Goal: Use online tool/utility: Utilize a website feature to perform a specific function

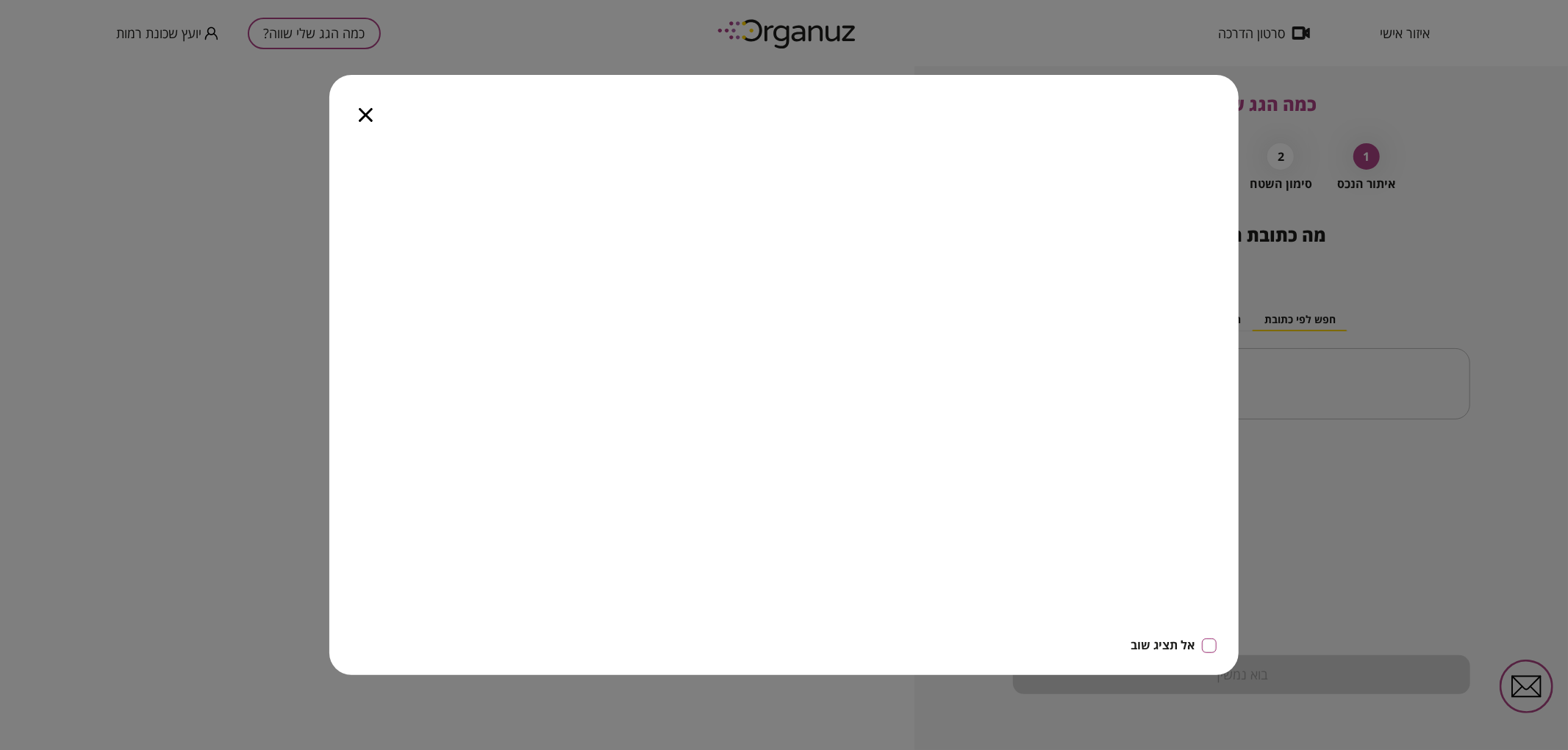
click at [369, 113] on icon "button" at bounding box center [366, 115] width 14 height 14
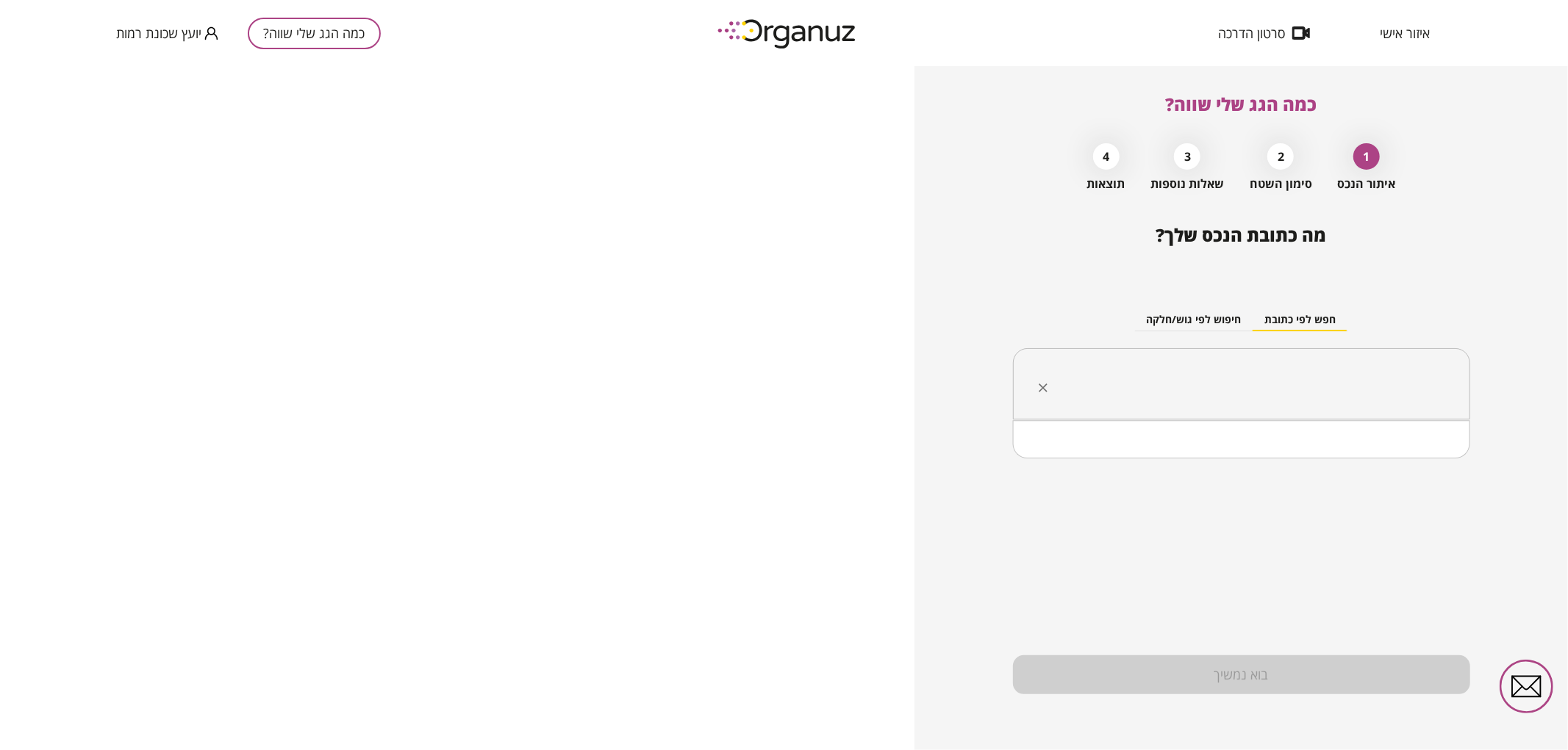
click at [1178, 372] on input "text" at bounding box center [1247, 384] width 411 height 37
click at [1298, 470] on li "המרד 47 [GEOGRAPHIC_DATA]" at bounding box center [1241, 458] width 419 height 26
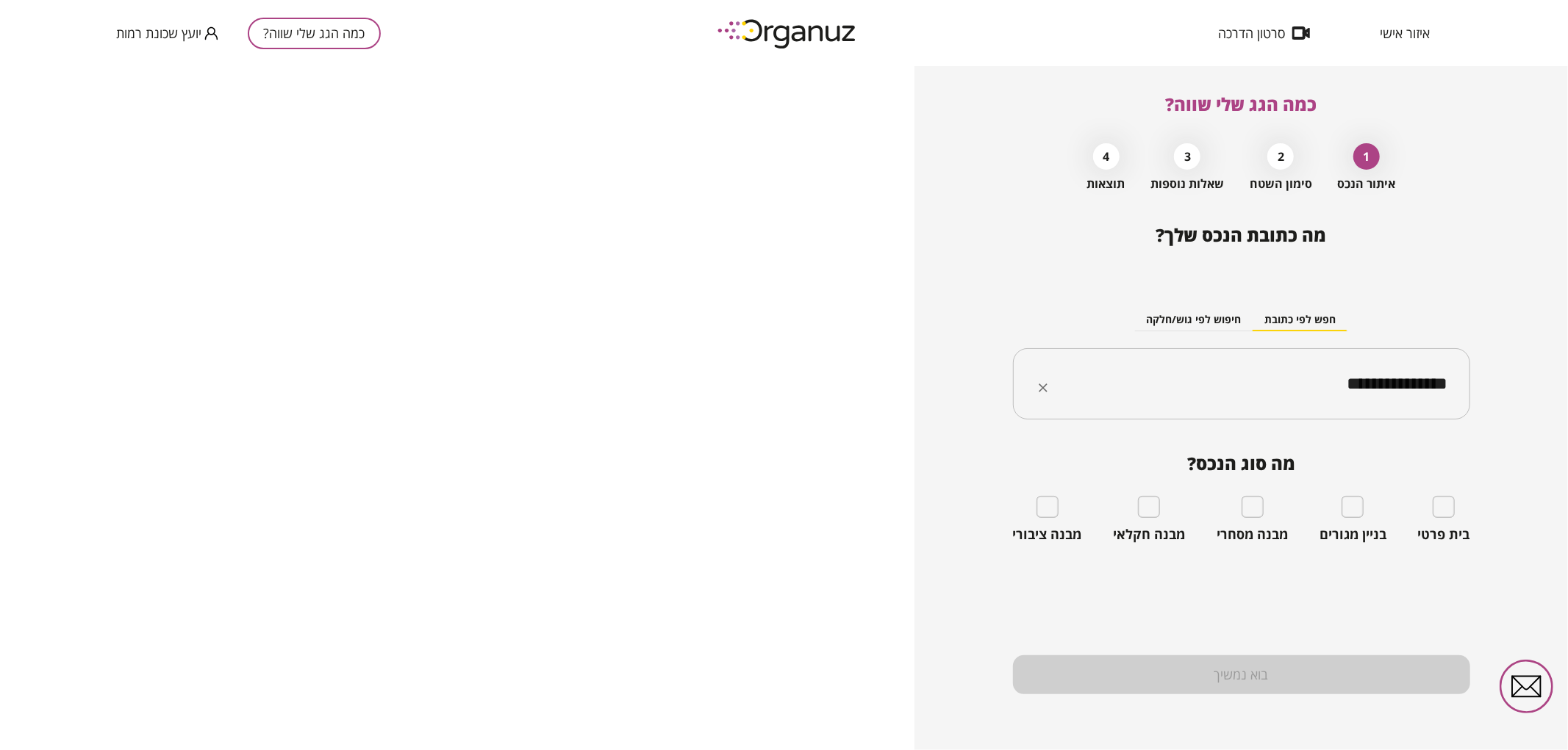
type input "**********"
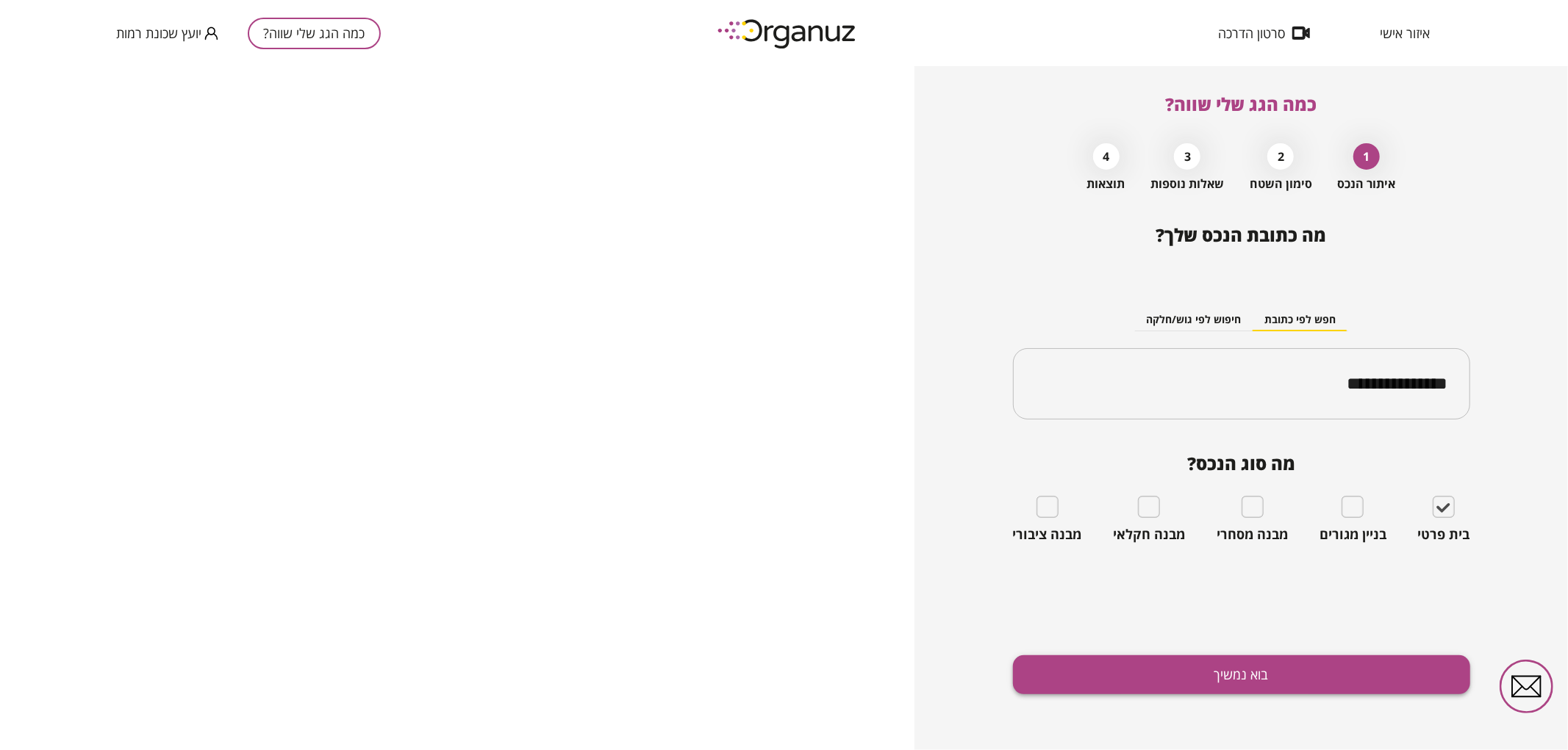
click at [1385, 669] on button "בוא נמשיך" at bounding box center [1241, 674] width 457 height 39
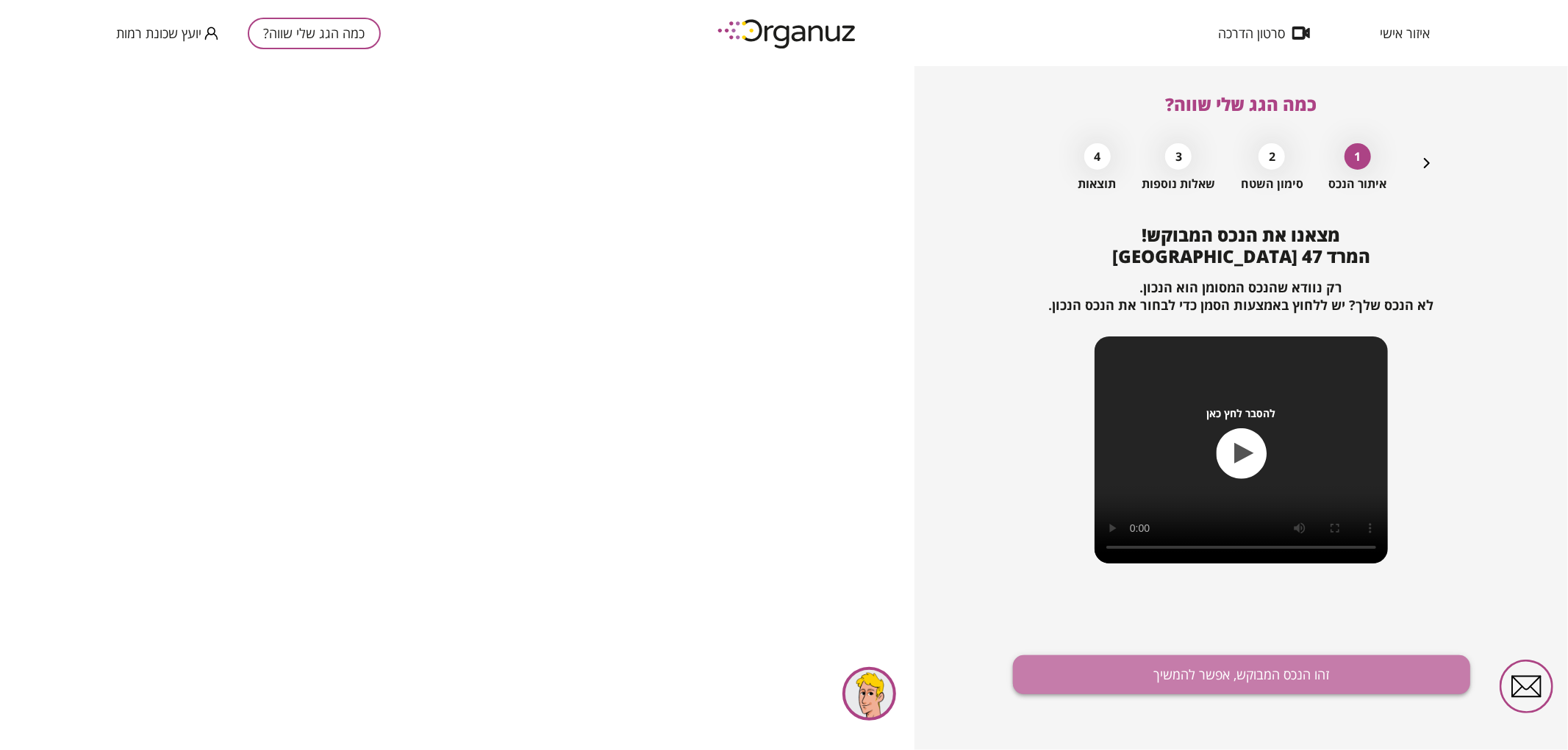
click at [1378, 680] on button "זהו הנכס המבוקש, אפשר להמשיך" at bounding box center [1241, 674] width 457 height 39
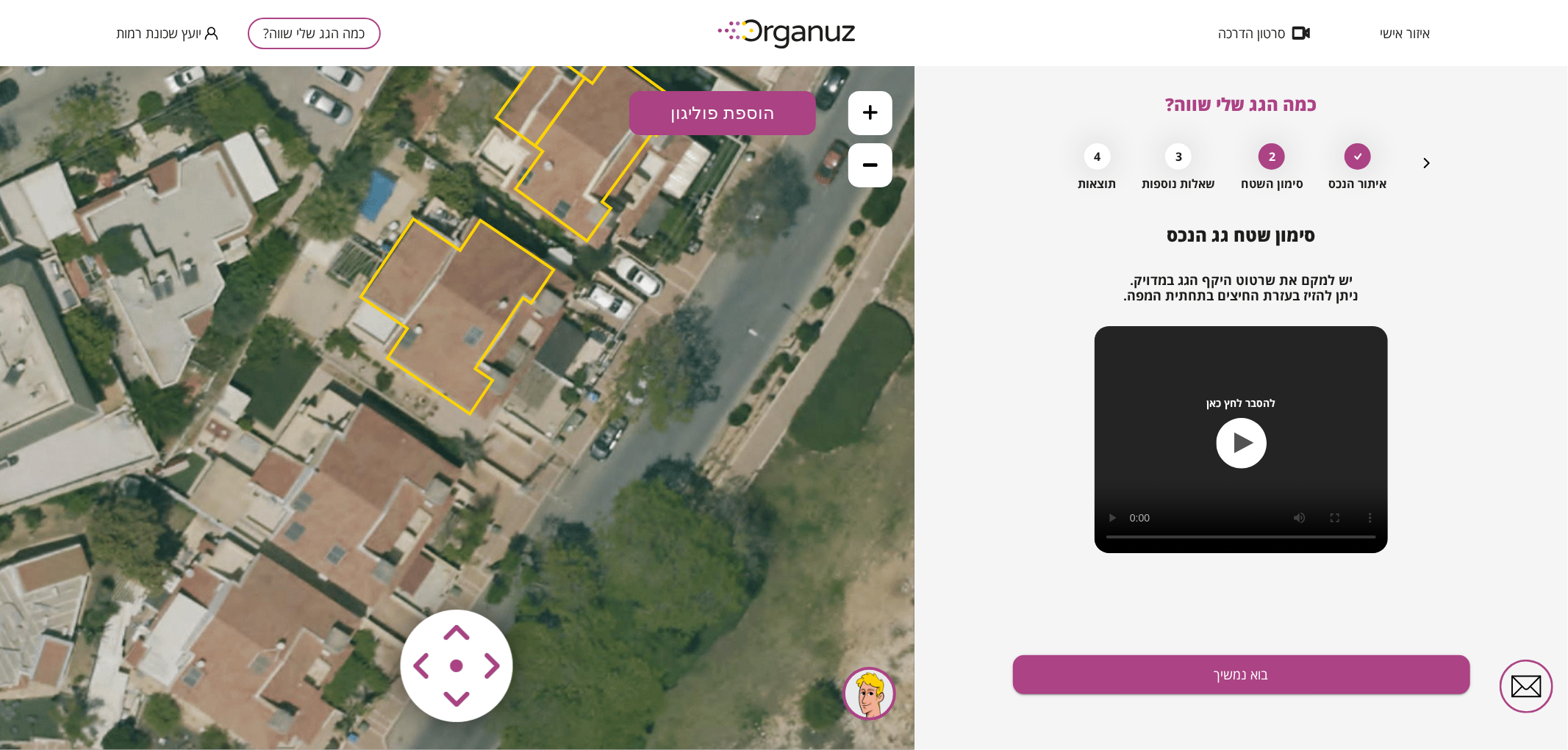
drag, startPoint x: 711, startPoint y: 435, endPoint x: 776, endPoint y: 314, distance: 137.4
click at [776, 314] on icon at bounding box center [519, 235] width 1124 height 1124
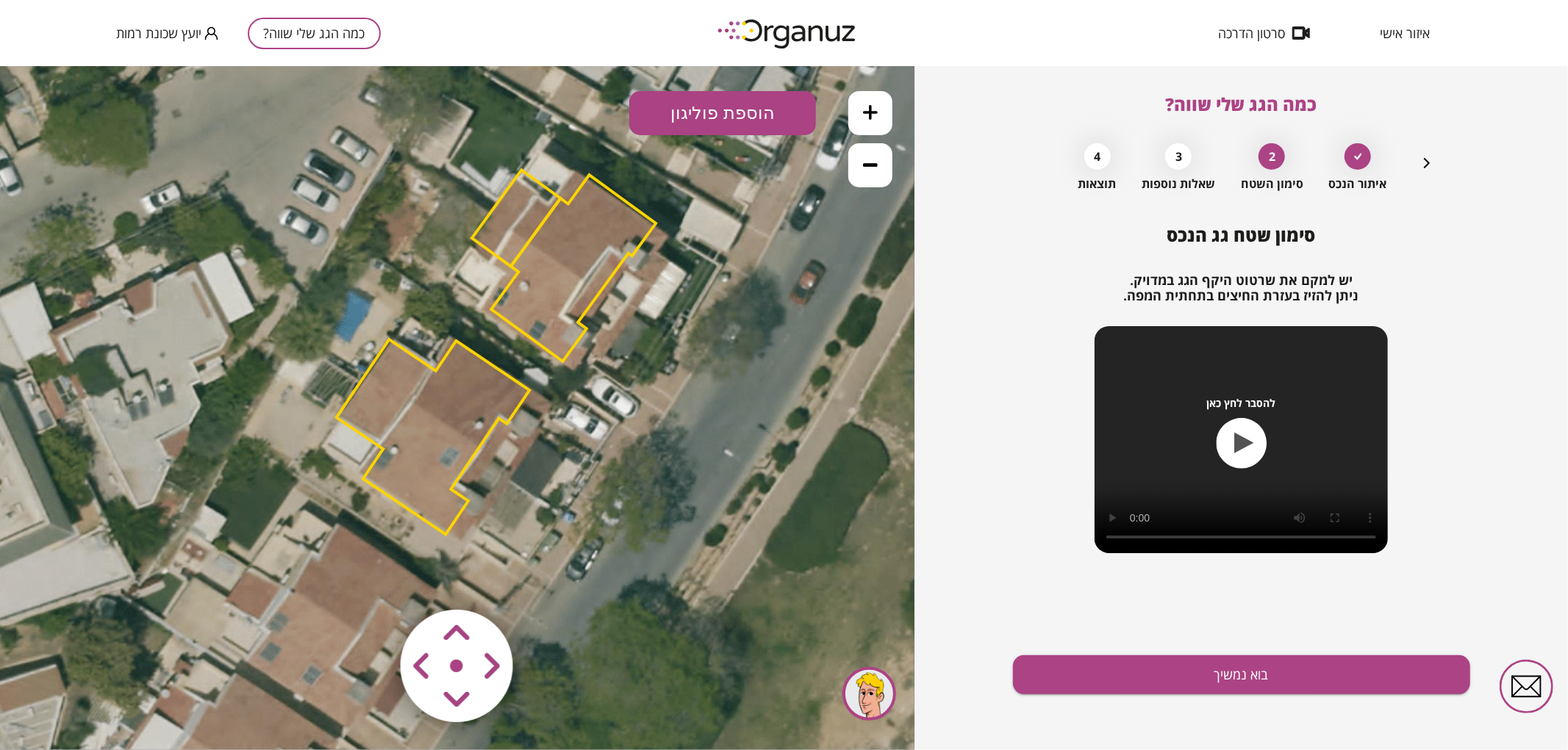
drag, startPoint x: 627, startPoint y: 262, endPoint x: 577, endPoint y: 418, distance: 163.8
click at [577, 418] on icon at bounding box center [495, 355] width 1124 height 1124
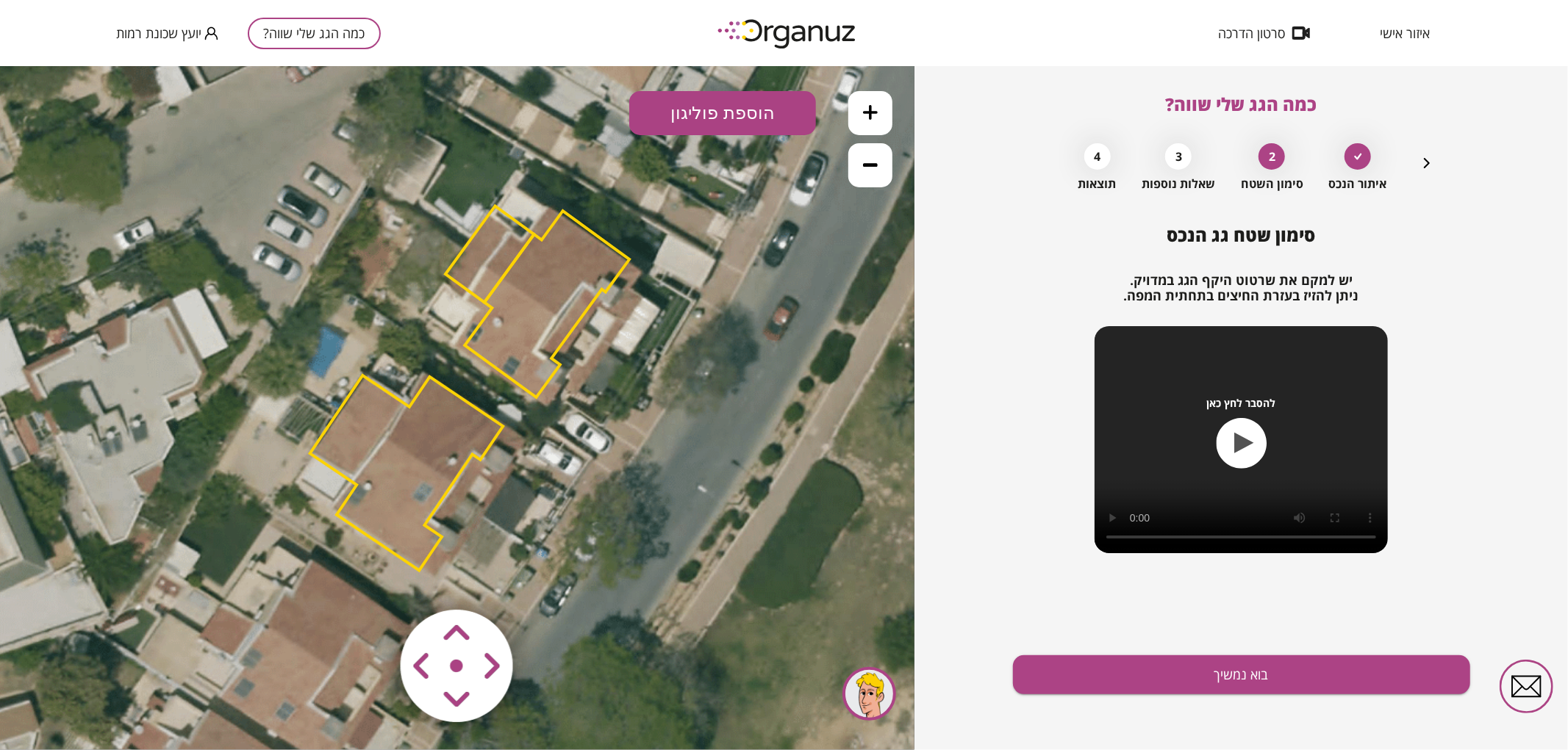
click at [446, 453] on polygon at bounding box center [407, 472] width 193 height 195
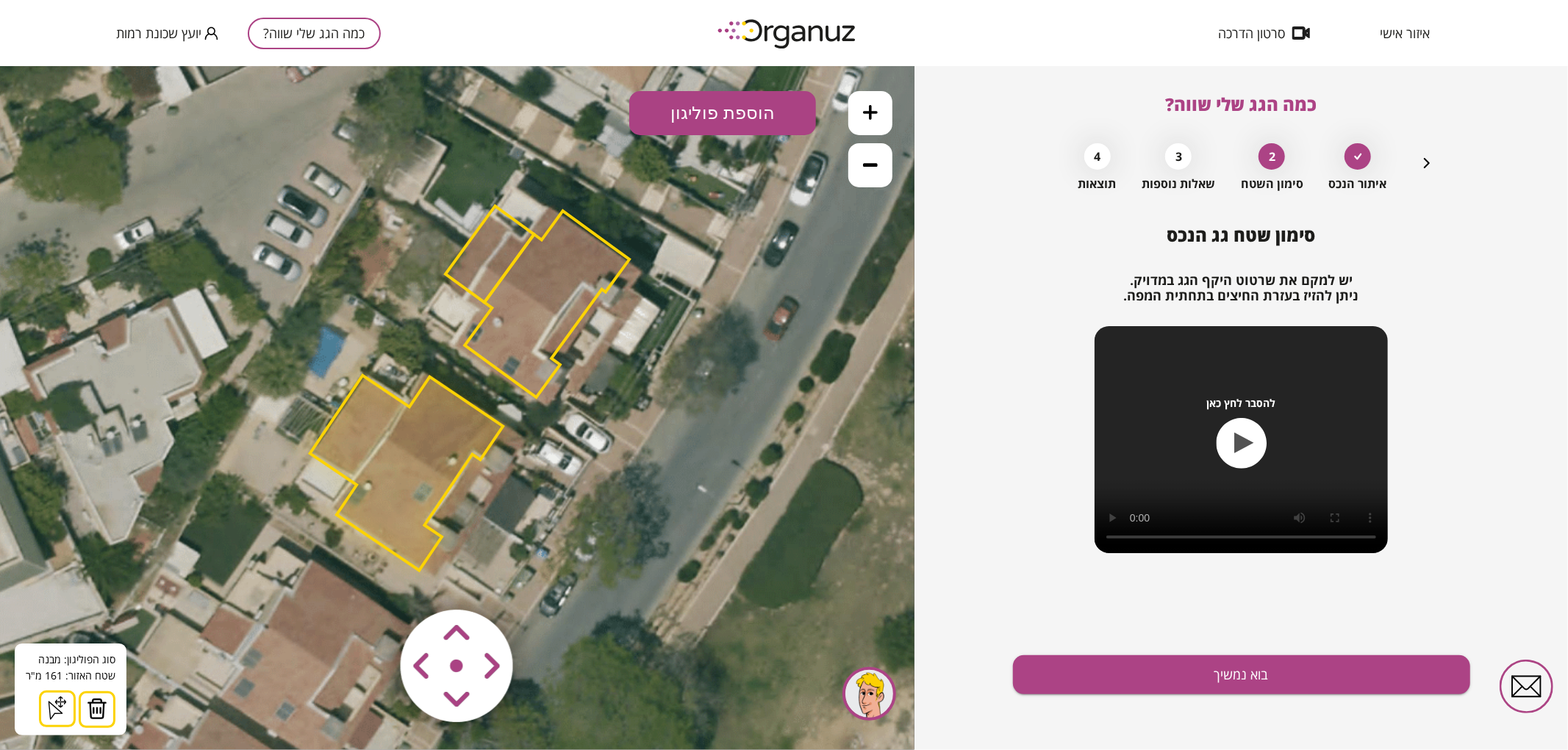
click at [106, 706] on button at bounding box center [96, 709] width 37 height 37
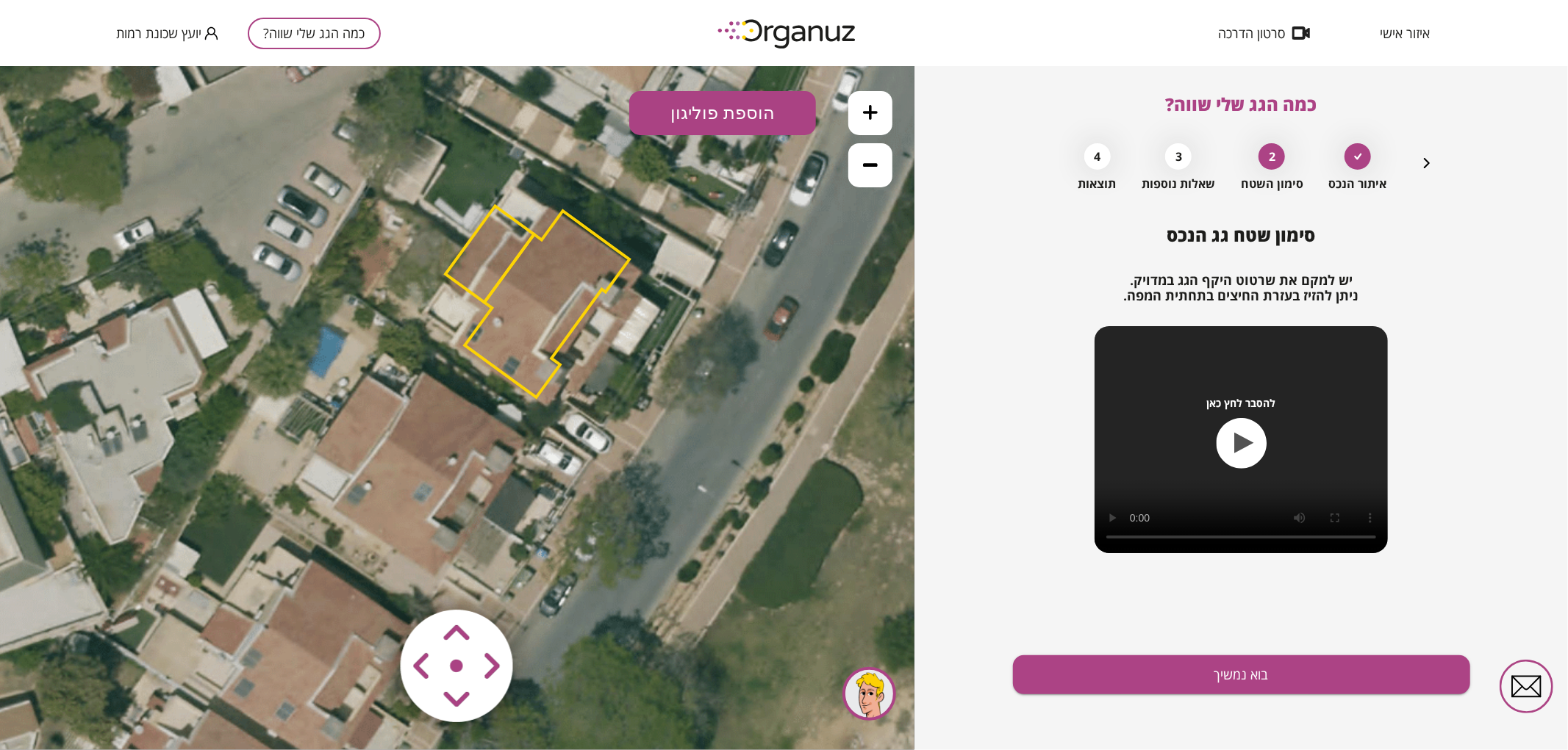
click at [549, 317] on polygon at bounding box center [546, 304] width 165 height 187
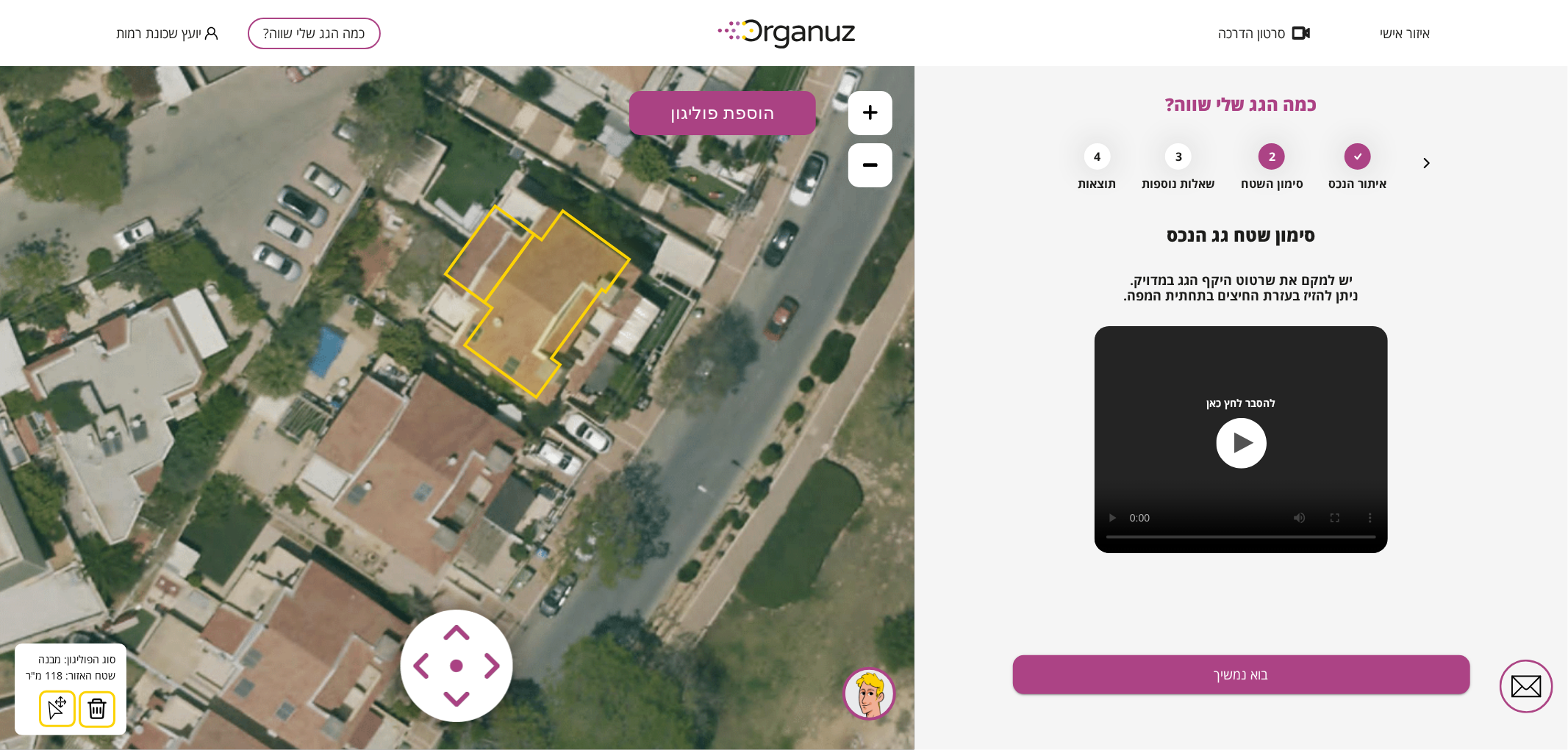
click at [95, 707] on img at bounding box center [96, 708] width 21 height 22
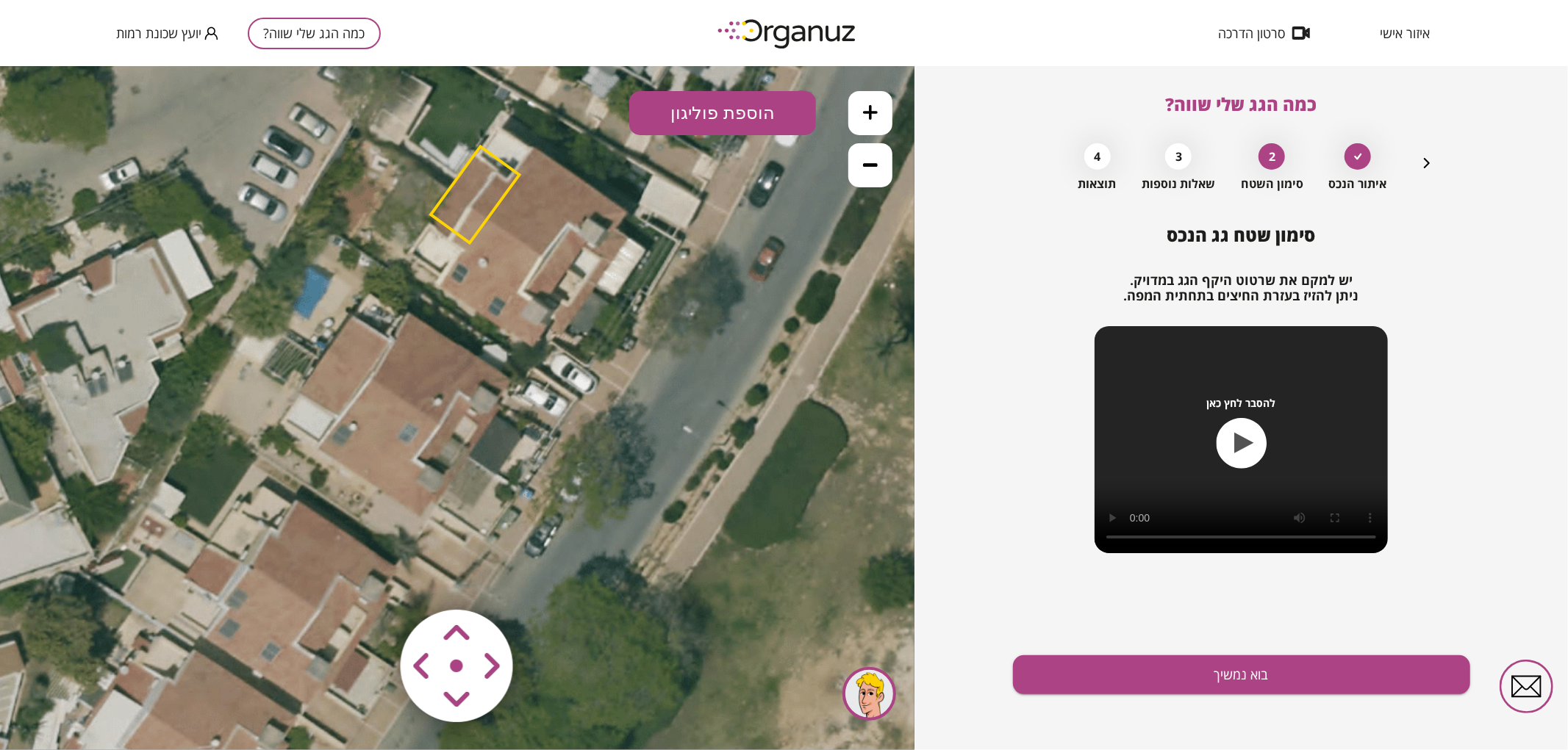
drag, startPoint x: 578, startPoint y: 488, endPoint x: 564, endPoint y: 429, distance: 60.6
click at [564, 429] on icon at bounding box center [453, 331] width 1124 height 1124
click at [866, 111] on icon at bounding box center [870, 112] width 14 height 14
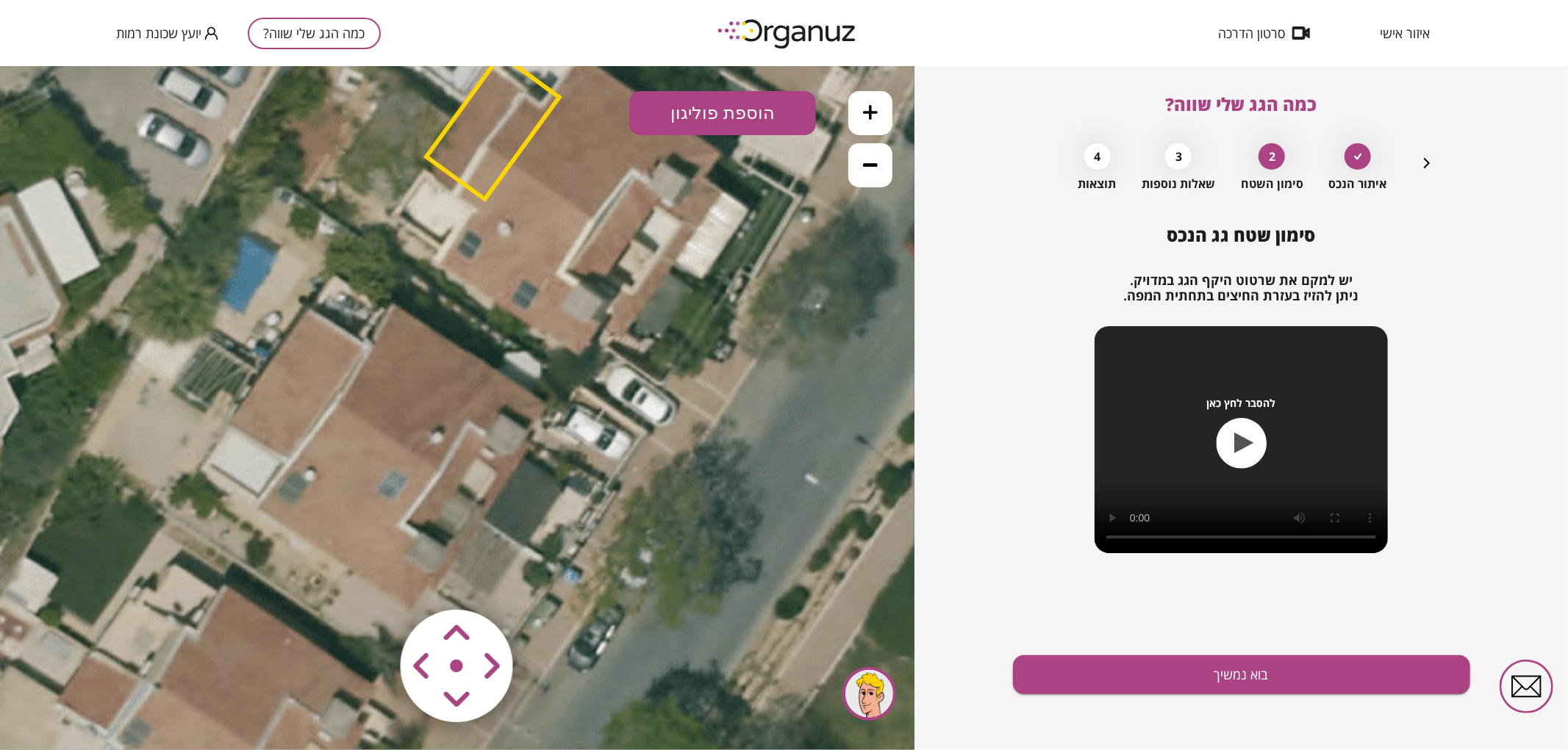
drag, startPoint x: 641, startPoint y: 401, endPoint x: 650, endPoint y: 440, distance: 40.0
click at [650, 440] on icon at bounding box center [460, 332] width 1687 height 1686
click at [699, 125] on button "הוספת פוליגון" at bounding box center [722, 112] width 187 height 44
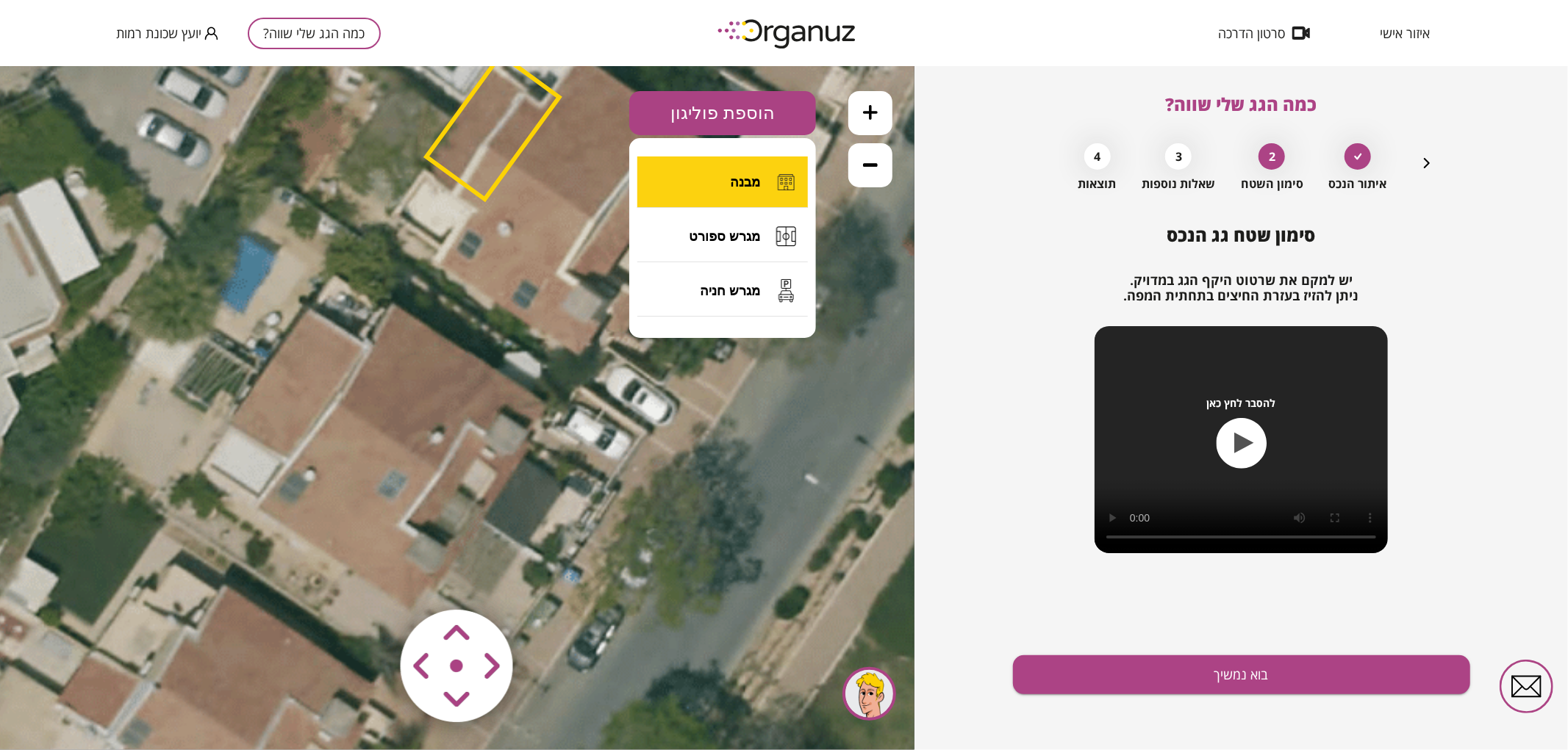
click at [721, 184] on button "מבנה" at bounding box center [722, 181] width 171 height 51
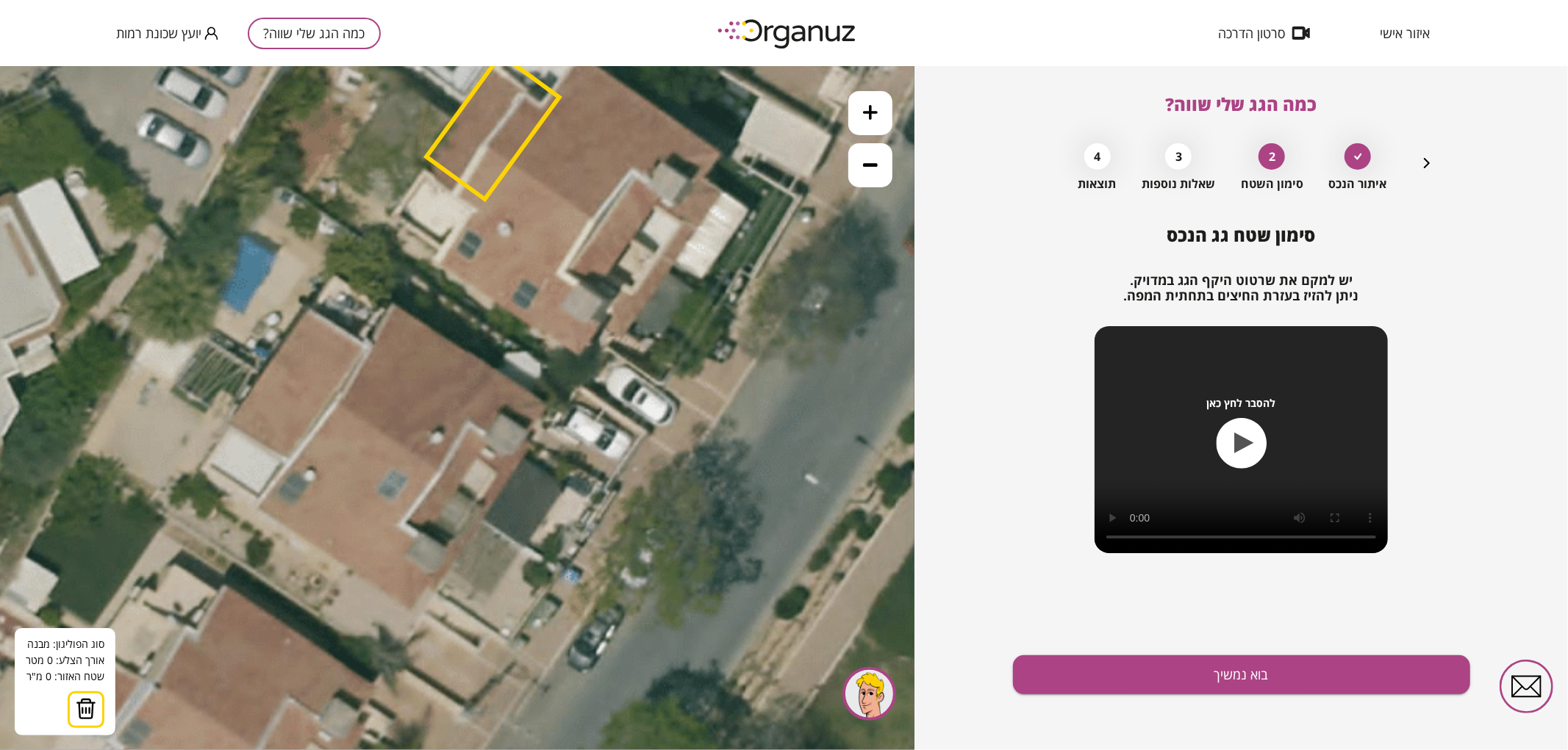
click at [488, 512] on icon at bounding box center [460, 332] width 1687 height 1686
click at [267, 365] on polygon at bounding box center [377, 438] width 220 height 147
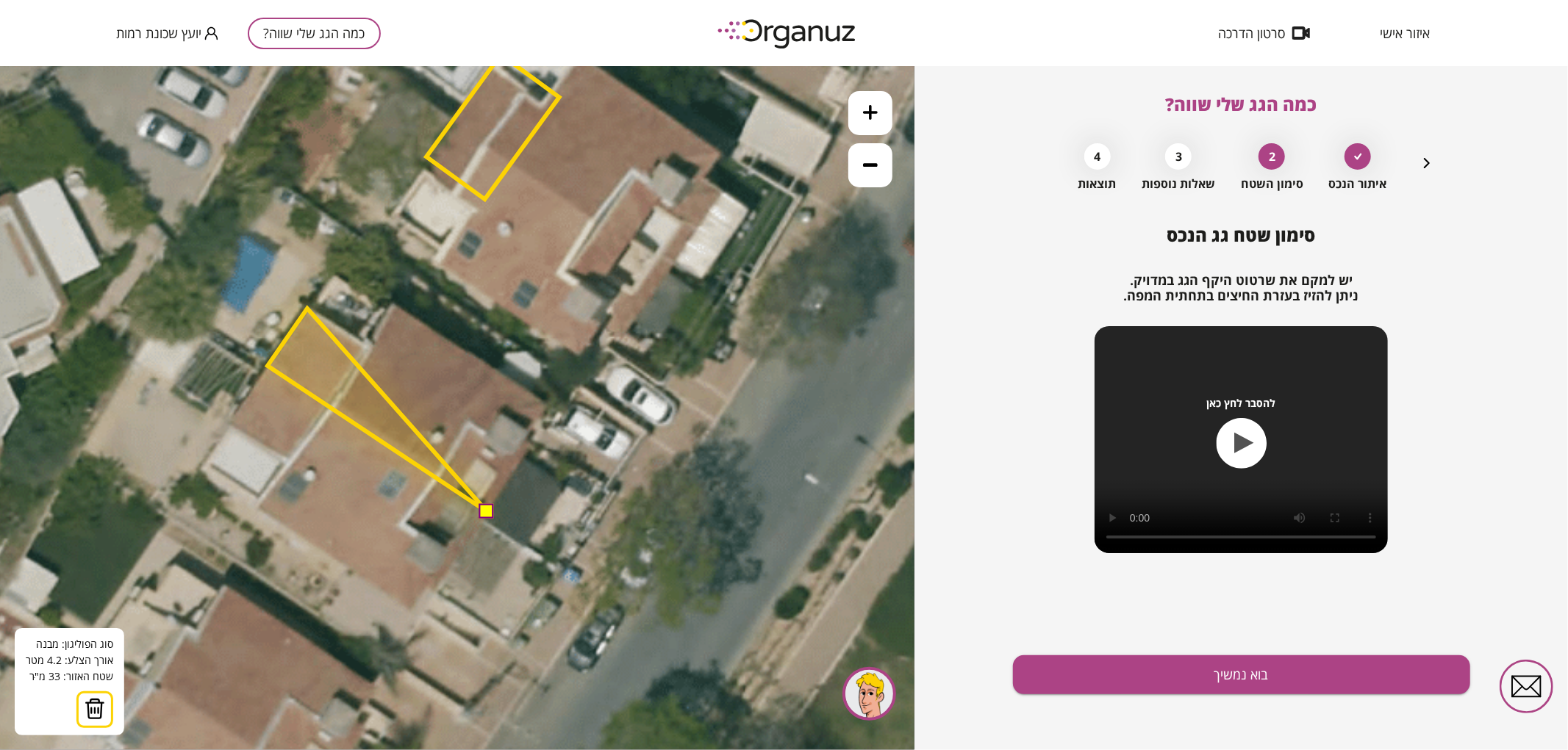
click at [308, 308] on polygon at bounding box center [377, 409] width 220 height 203
click at [372, 347] on polygon at bounding box center [377, 409] width 220 height 203
click at [393, 304] on polygon at bounding box center [377, 407] width 220 height 207
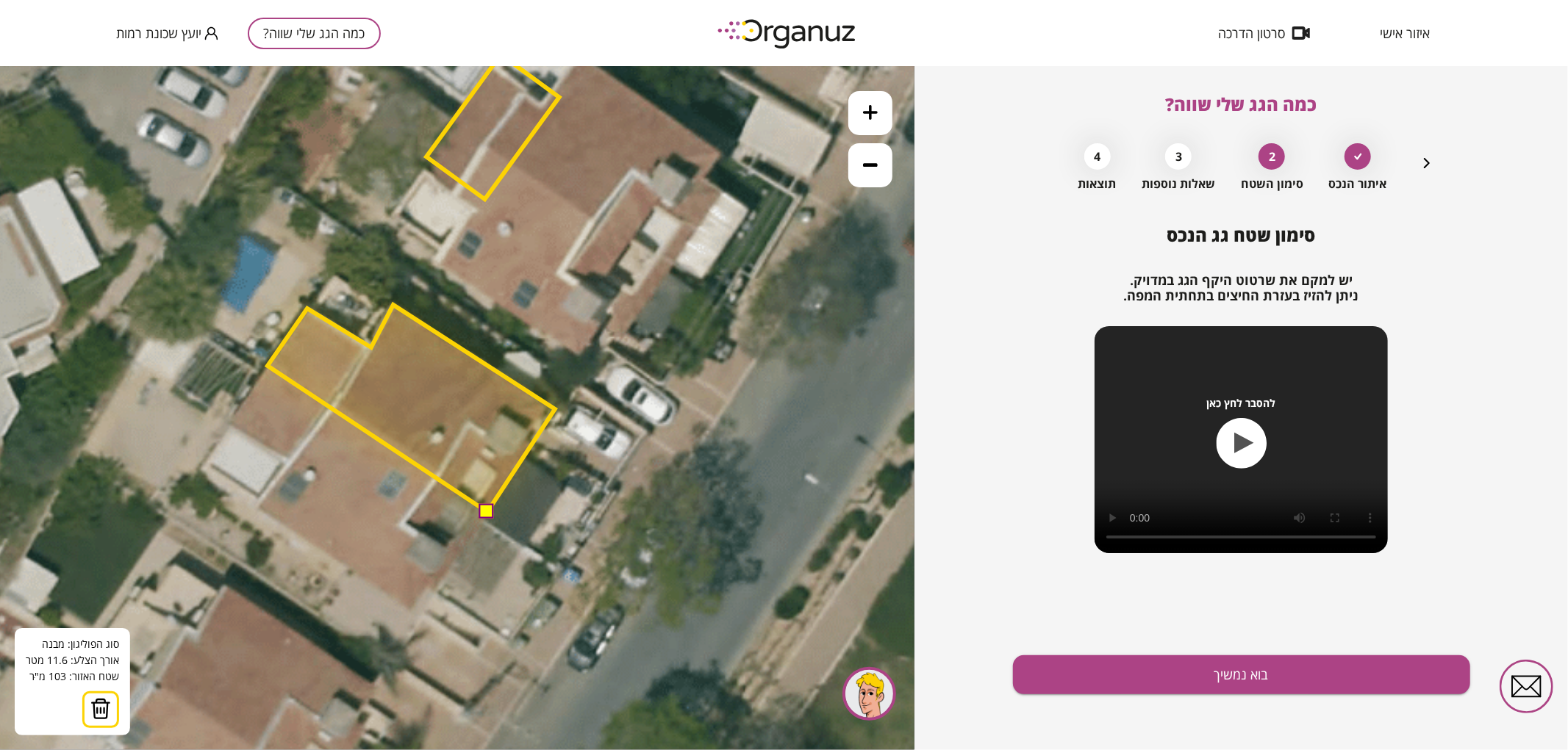
click at [555, 408] on polygon at bounding box center [411, 407] width 288 height 207
click at [486, 509] on button at bounding box center [487, 511] width 14 height 14
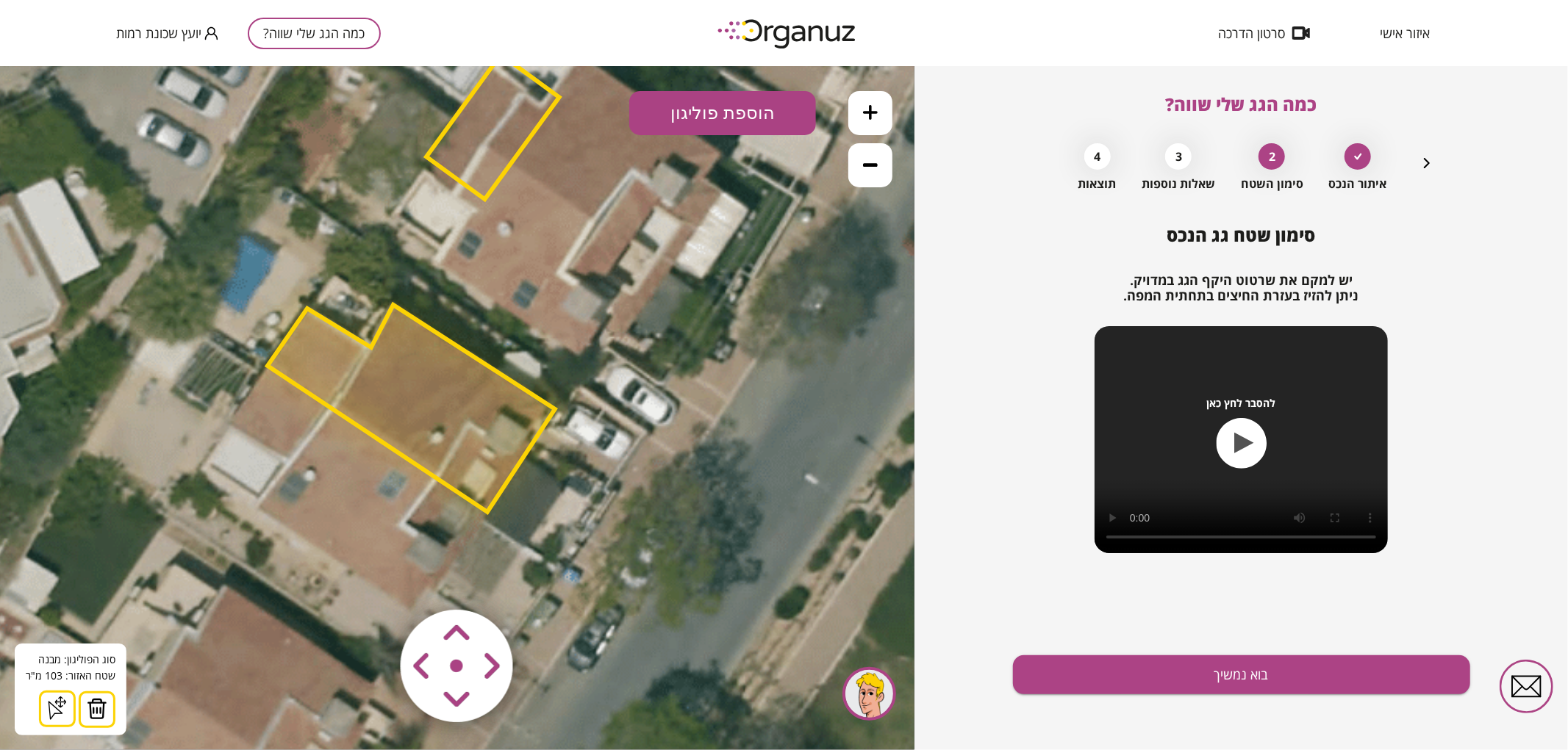
click at [427, 404] on polygon at bounding box center [411, 407] width 288 height 207
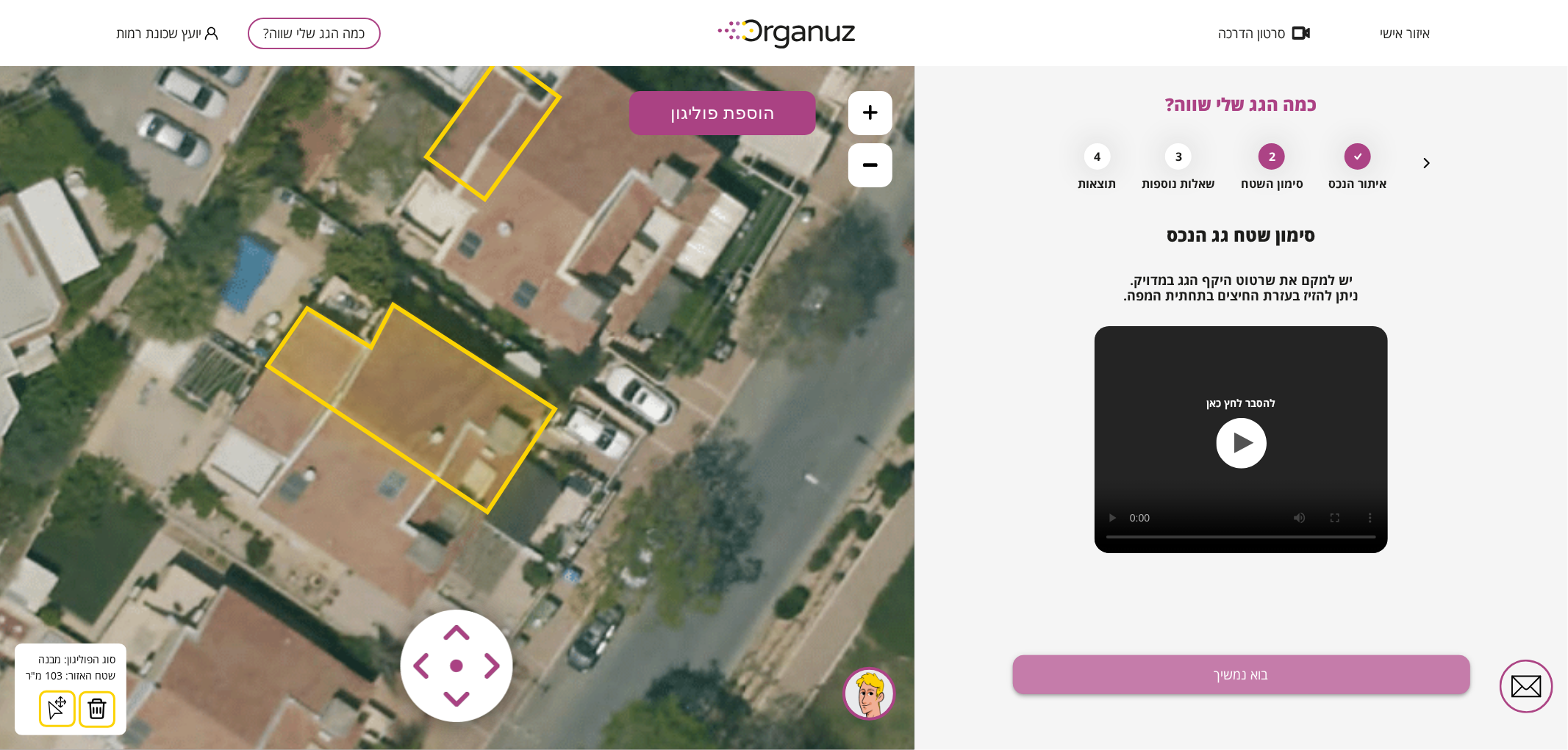
click at [1142, 685] on button "בוא נמשיך" at bounding box center [1241, 674] width 457 height 39
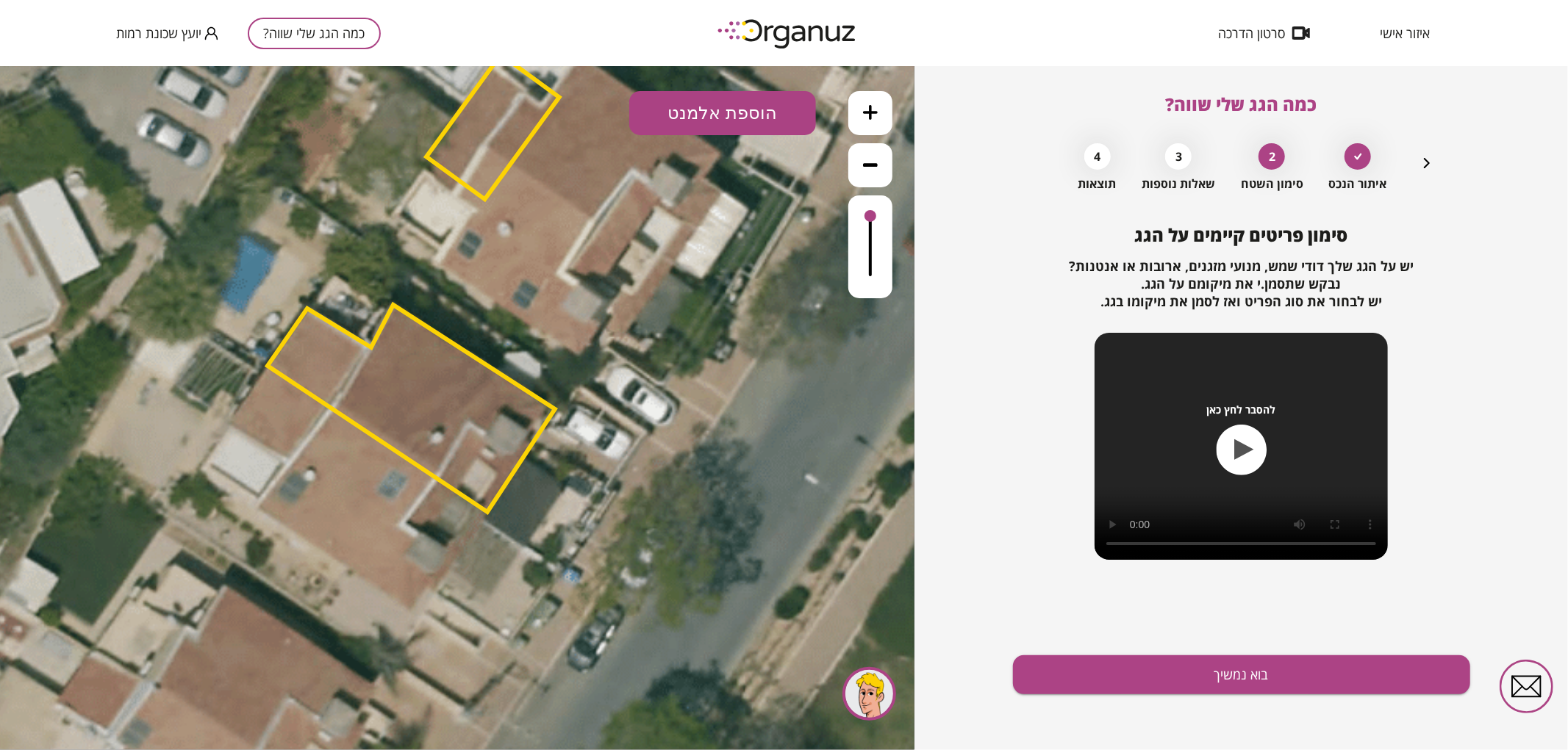
click at [773, 120] on button "הוספת אלמנט" at bounding box center [722, 112] width 187 height 44
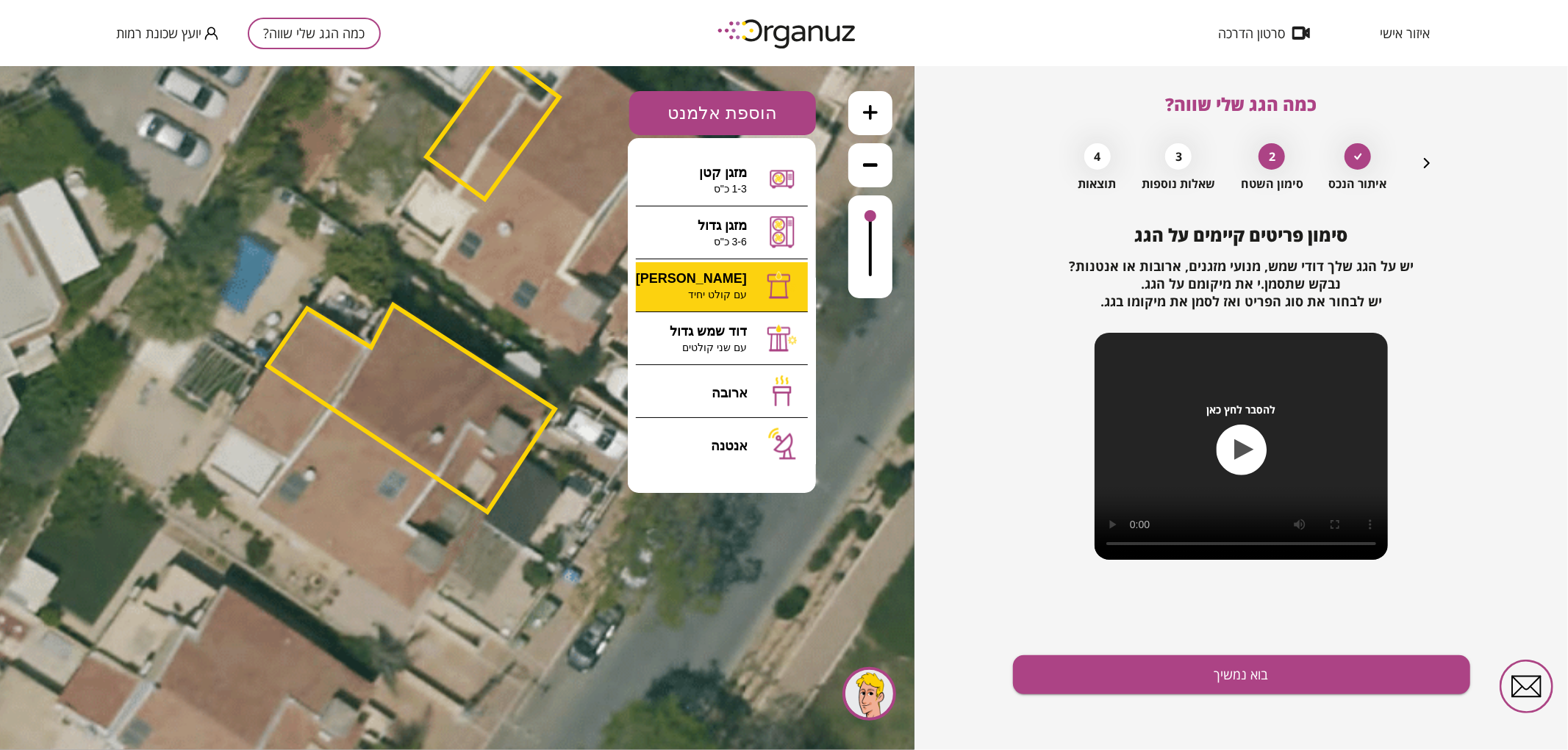
click at [759, 283] on div ".st0 { fill: #FFFFFF; } 0" at bounding box center [457, 407] width 915 height 684
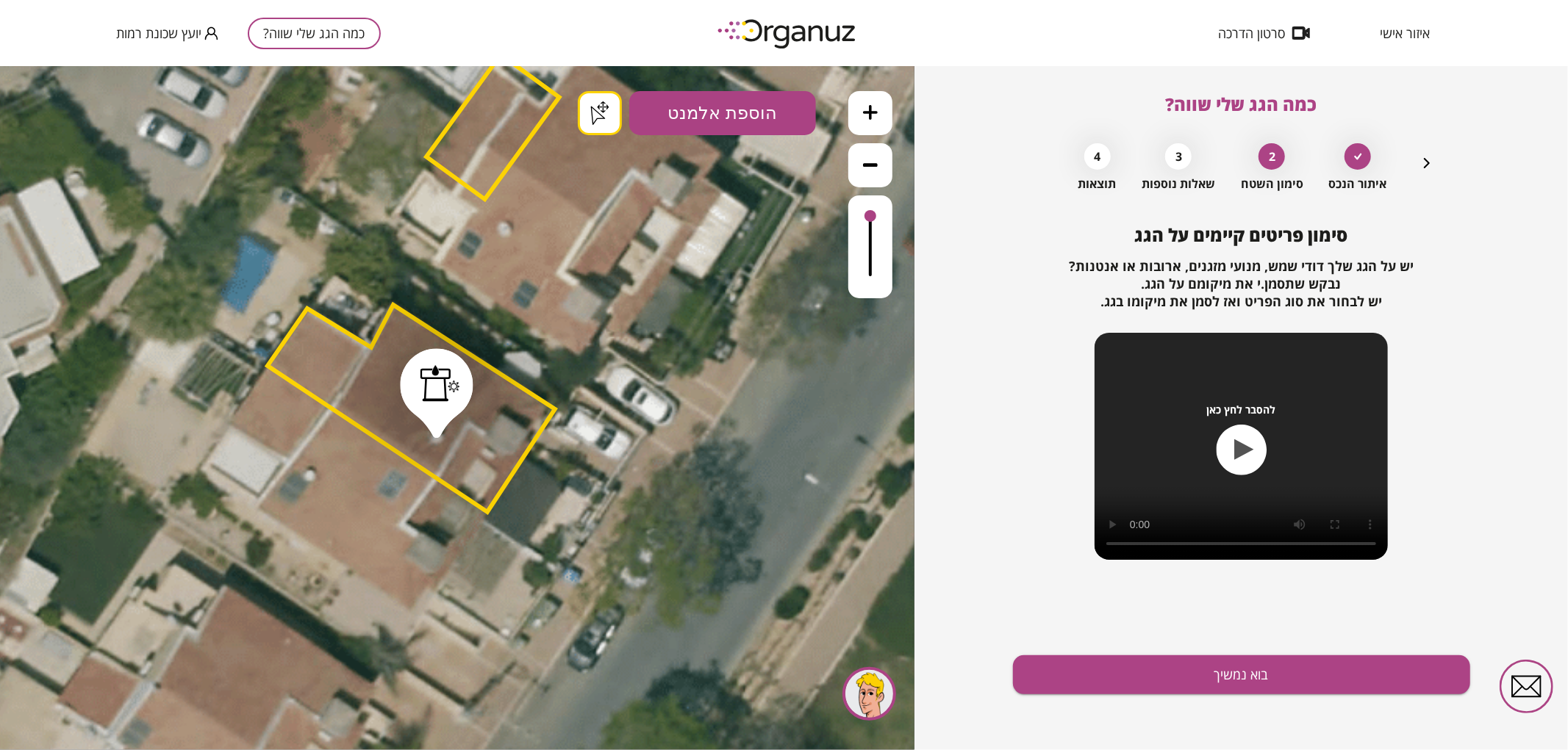
click at [1203, 686] on button "בוא נמשיך" at bounding box center [1241, 674] width 457 height 39
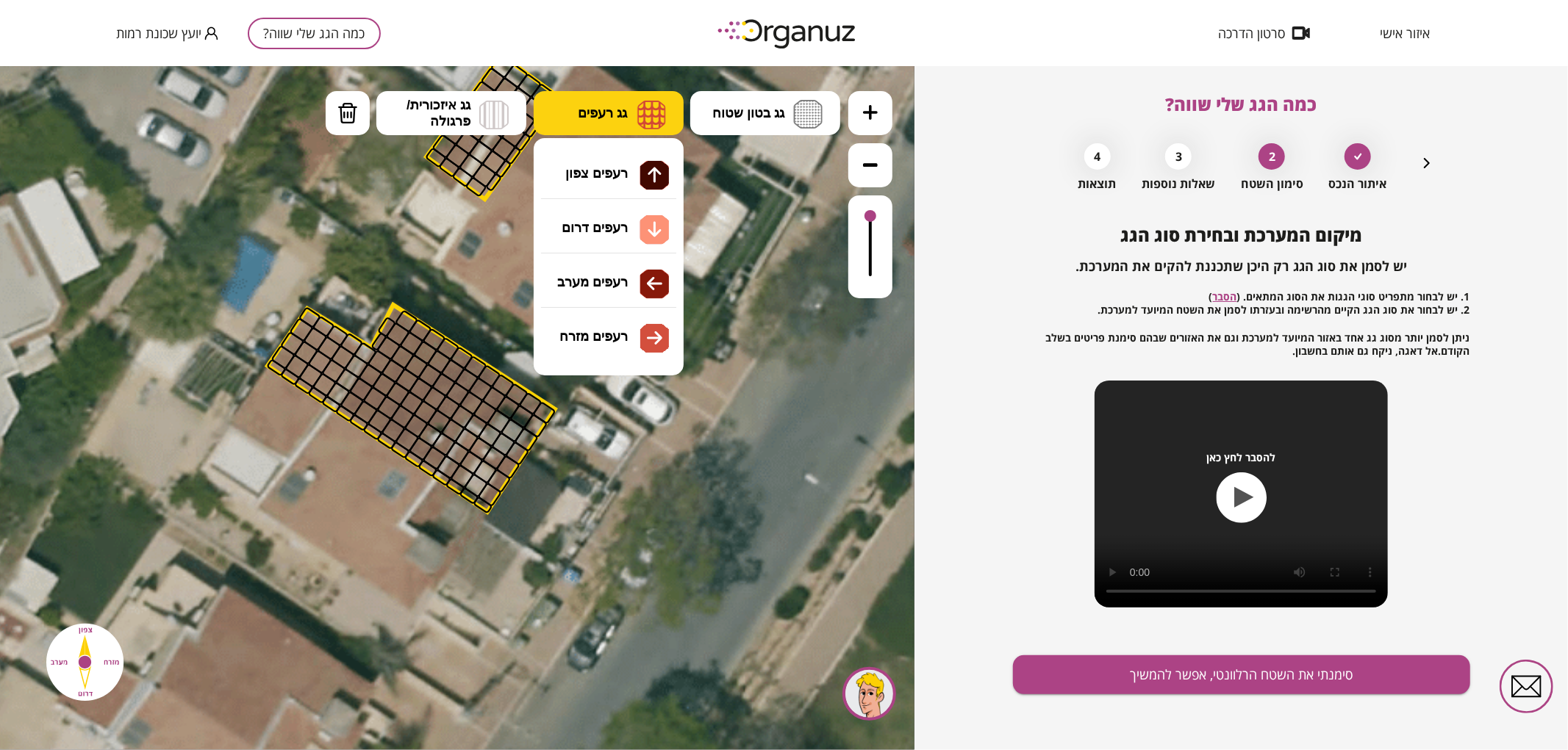
click at [640, 129] on button "גג רעפים" at bounding box center [608, 112] width 150 height 44
click at [626, 171] on div ".st0 { fill: #FFFFFF; } .st0 { fill: #FFFFFF; }" at bounding box center [457, 407] width 915 height 684
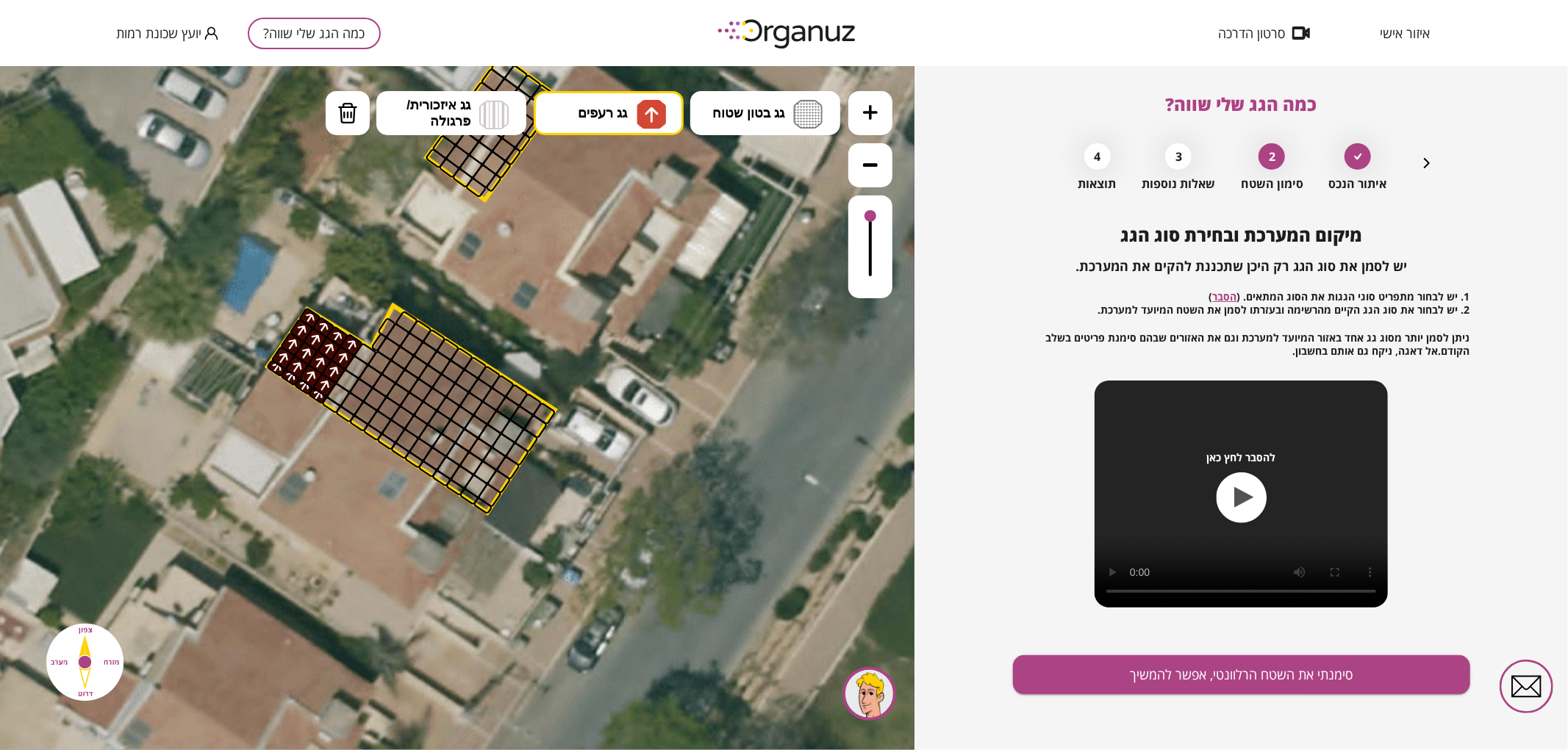
drag, startPoint x: 280, startPoint y: 368, endPoint x: 356, endPoint y: 338, distance: 81.7
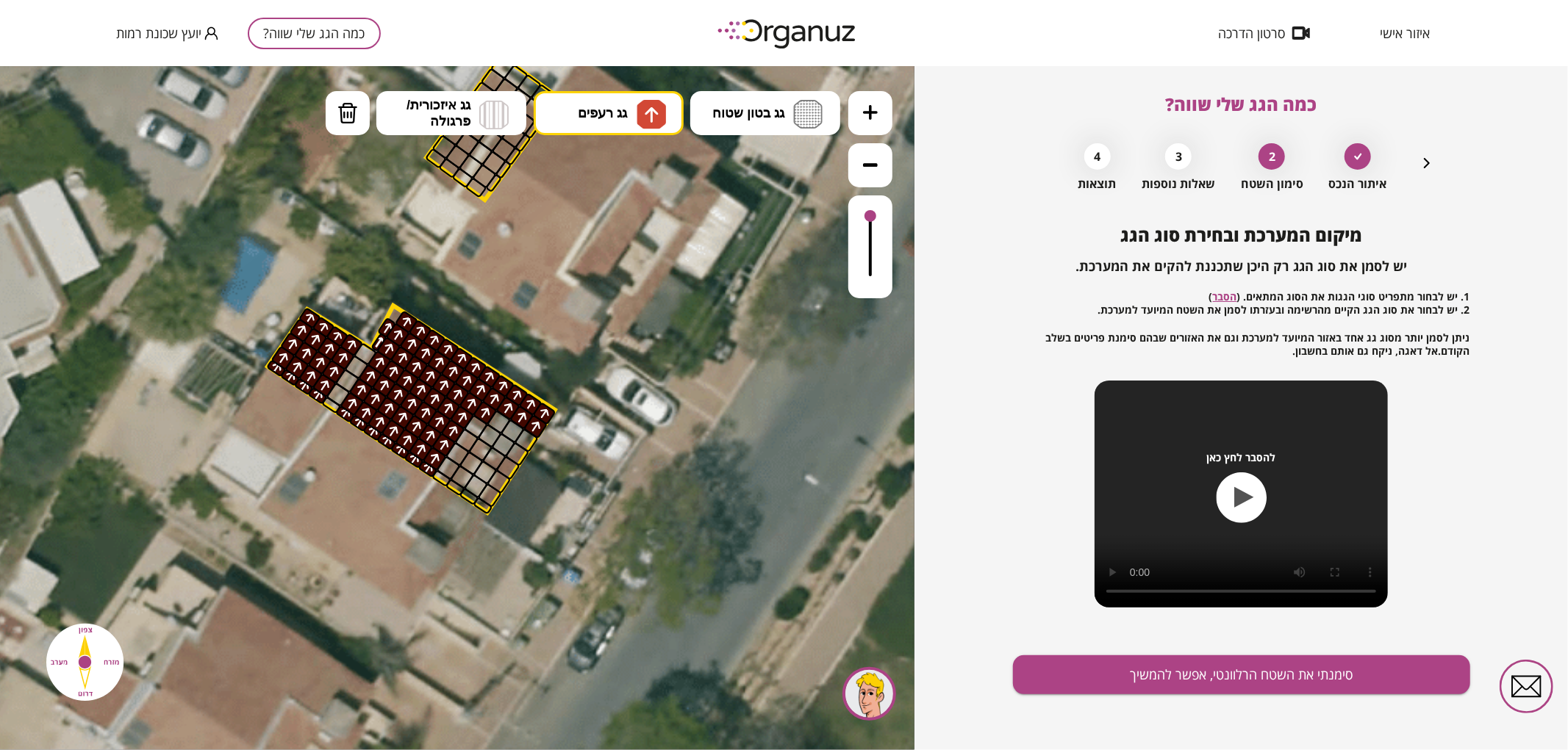
drag, startPoint x: 346, startPoint y: 416, endPoint x: 424, endPoint y: 469, distance: 94.3
click at [1158, 677] on button "סימנתי את השטח הרלוונטי, אפשר להמשיך" at bounding box center [1241, 674] width 457 height 39
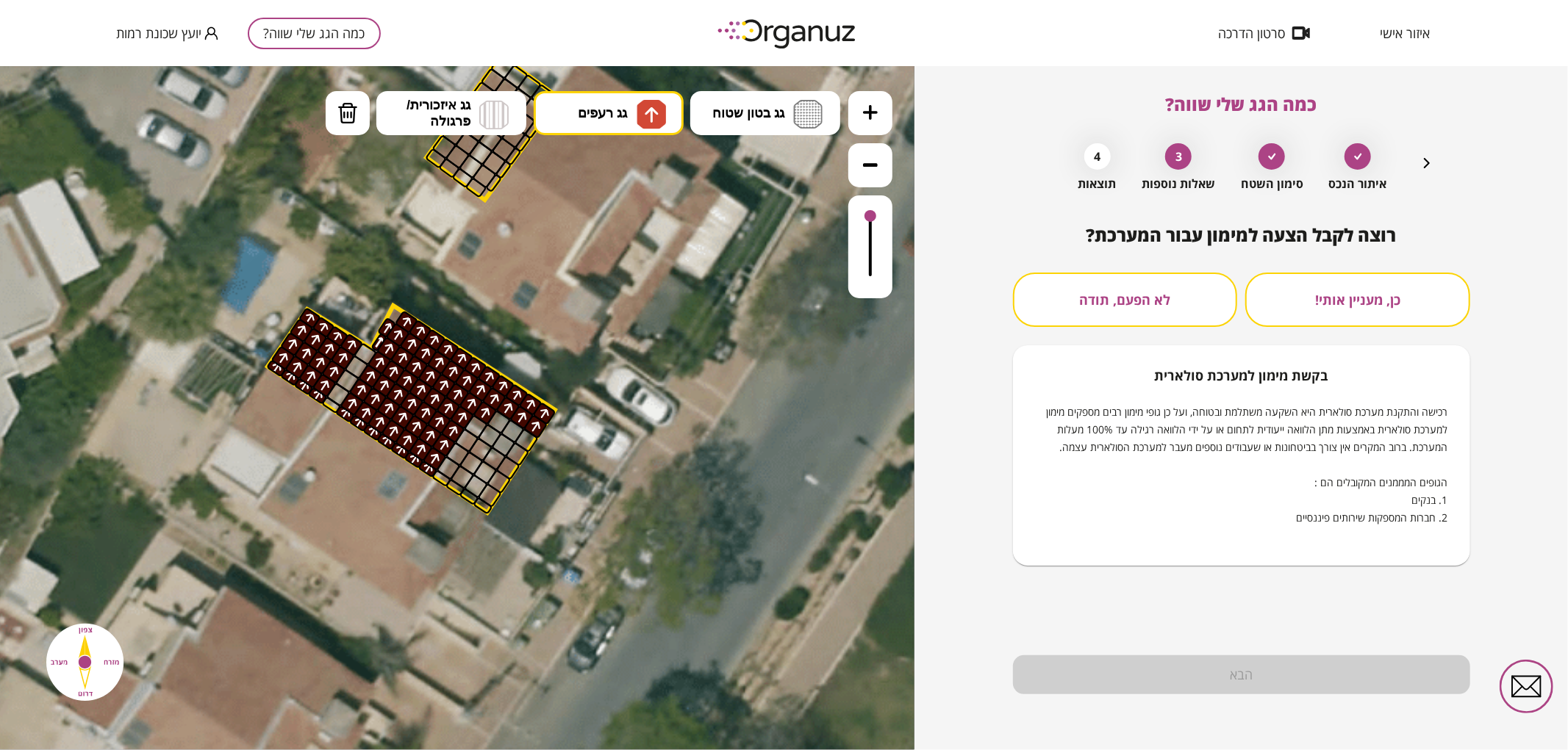
click at [1117, 317] on button "לא הפעם, תודה" at bounding box center [1125, 299] width 225 height 54
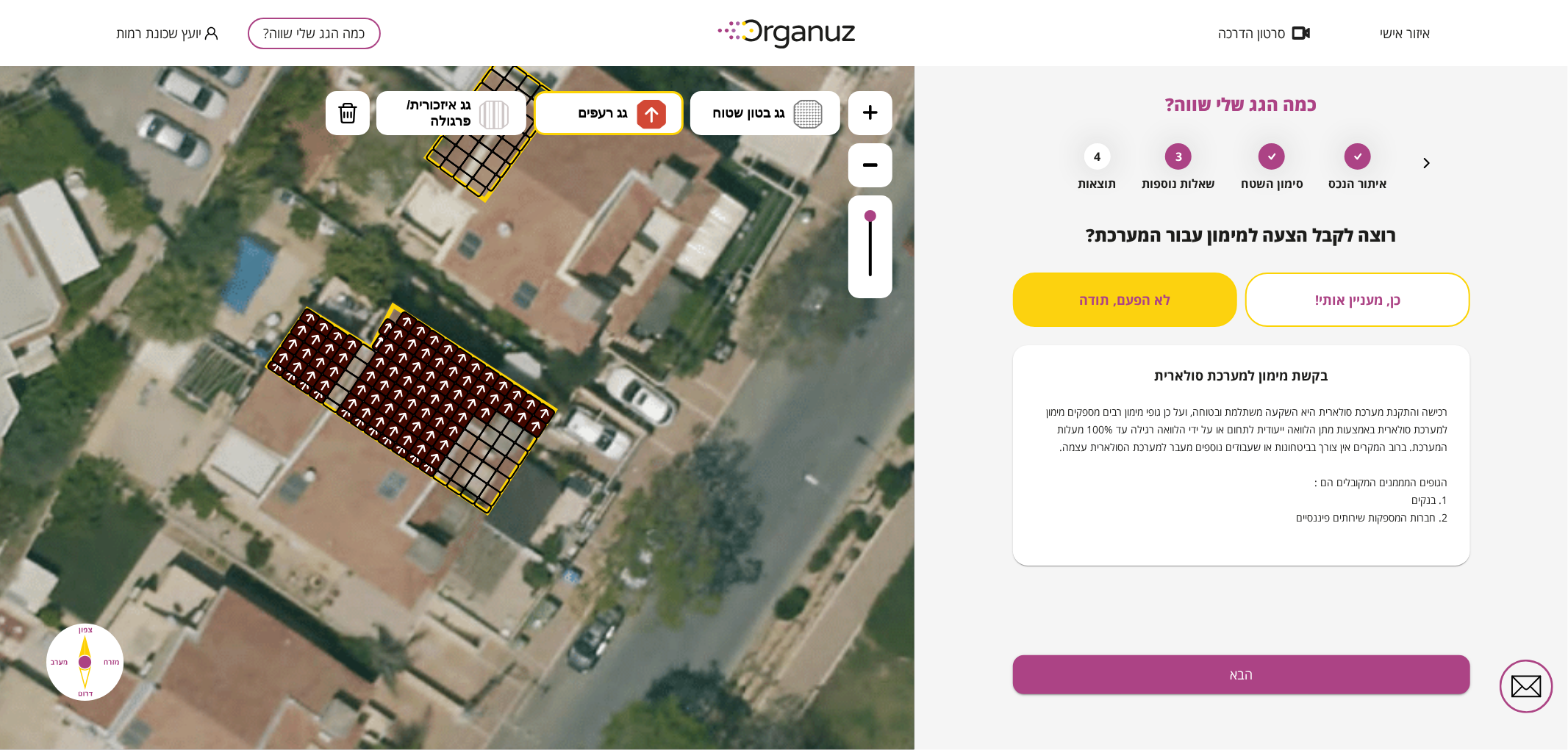
click at [1192, 701] on div "רוצה לקבל הצעה למימון עבור המערכת? כן, מעניין אותי! לא הפעם, תודה בקשת מימון למ…" at bounding box center [1241, 487] width 457 height 525
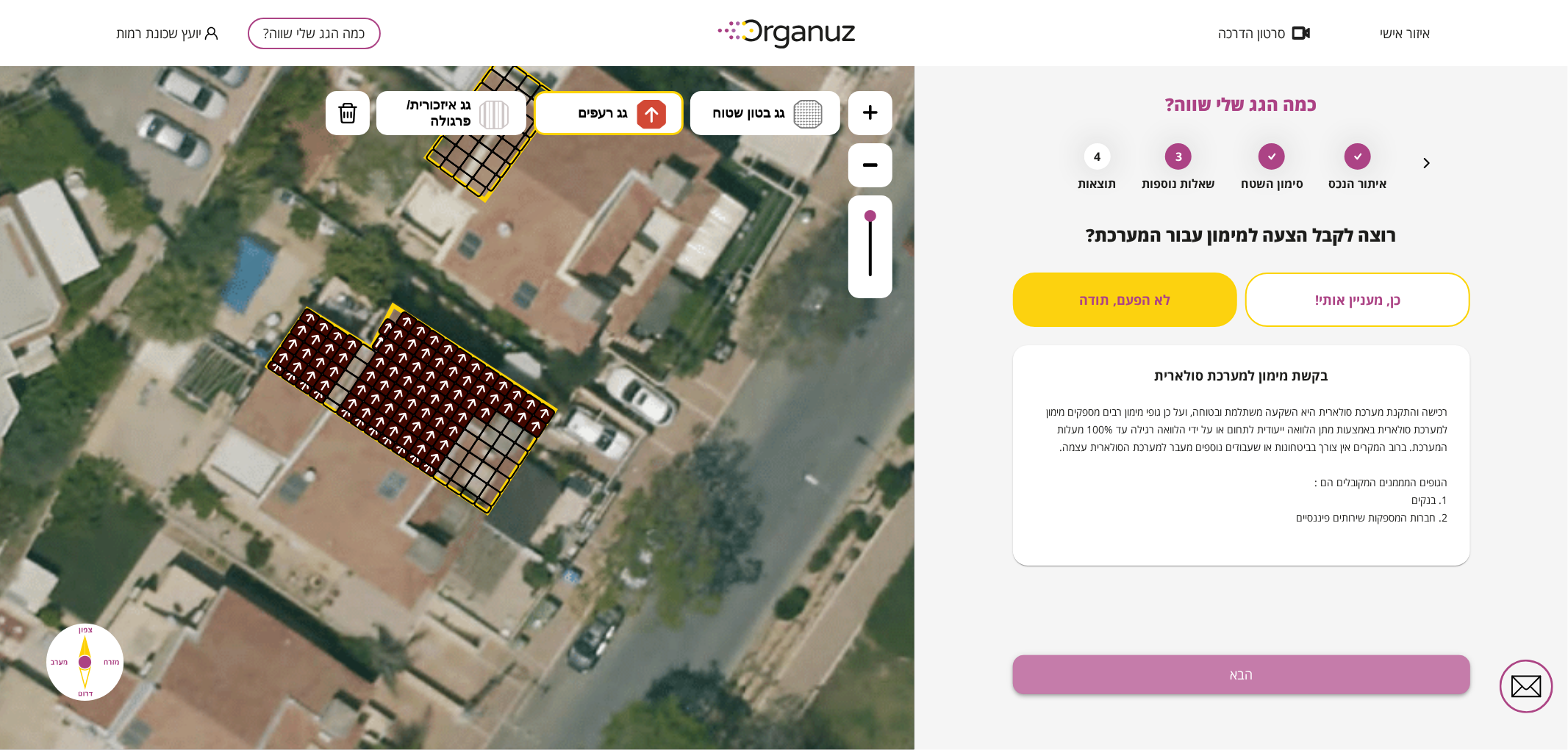
click at [1181, 685] on button "הבא" at bounding box center [1241, 674] width 457 height 39
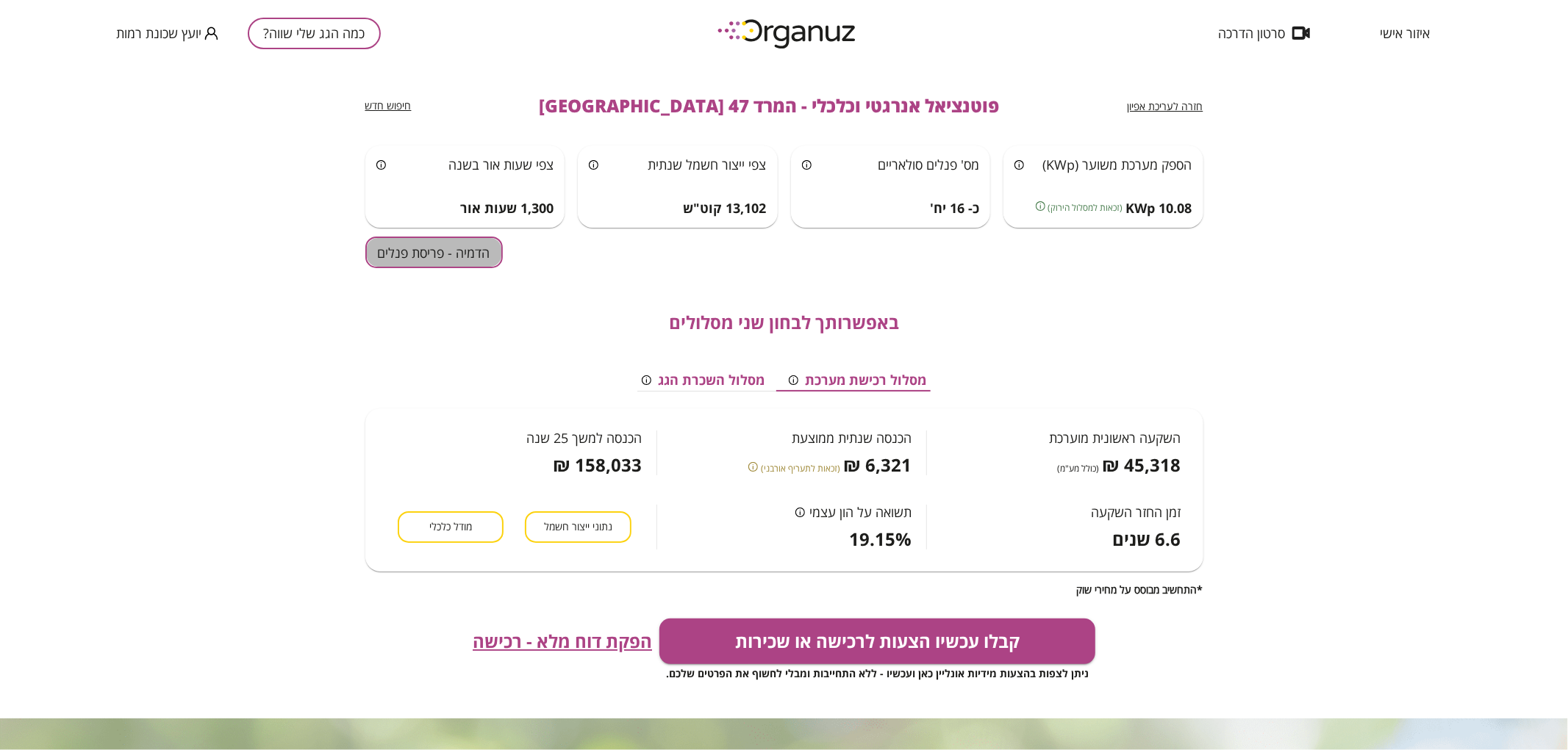
click at [464, 254] on button "הדמיה - פריסת פנלים" at bounding box center [434, 252] width 138 height 31
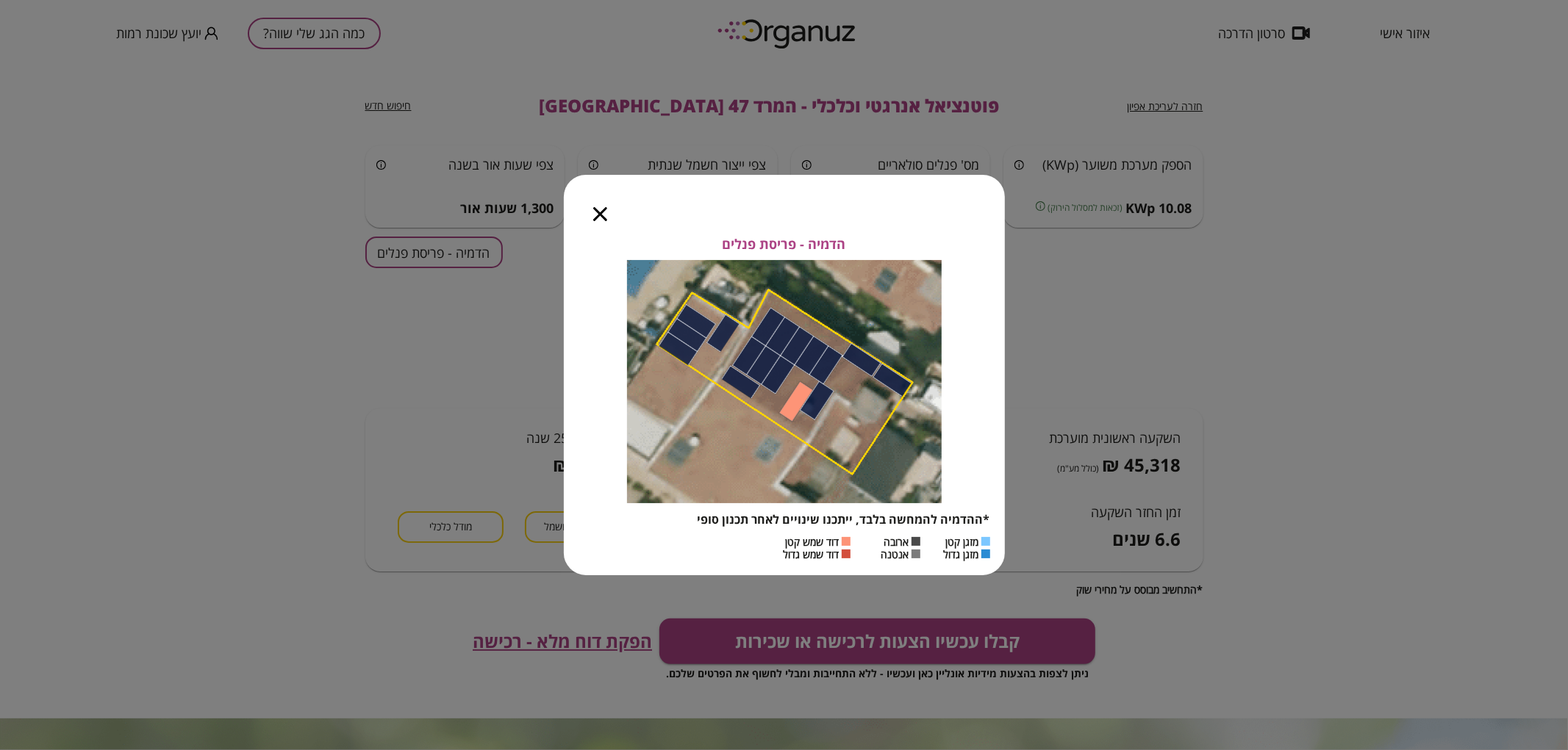
click at [600, 215] on icon "button" at bounding box center [600, 214] width 14 height 14
